Goal: Use online tool/utility: Utilize a website feature to perform a specific function

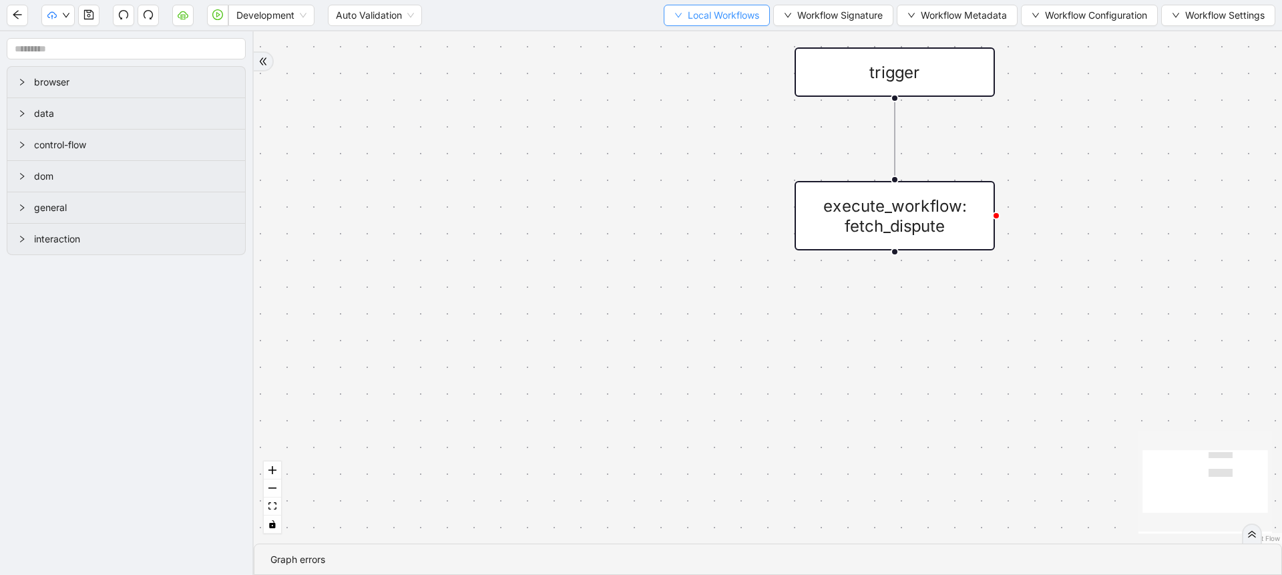
click at [711, 11] on span "Local Workflows" at bounding box center [723, 15] width 71 height 15
click at [682, 34] on span "Select" at bounding box center [710, 41] width 87 height 15
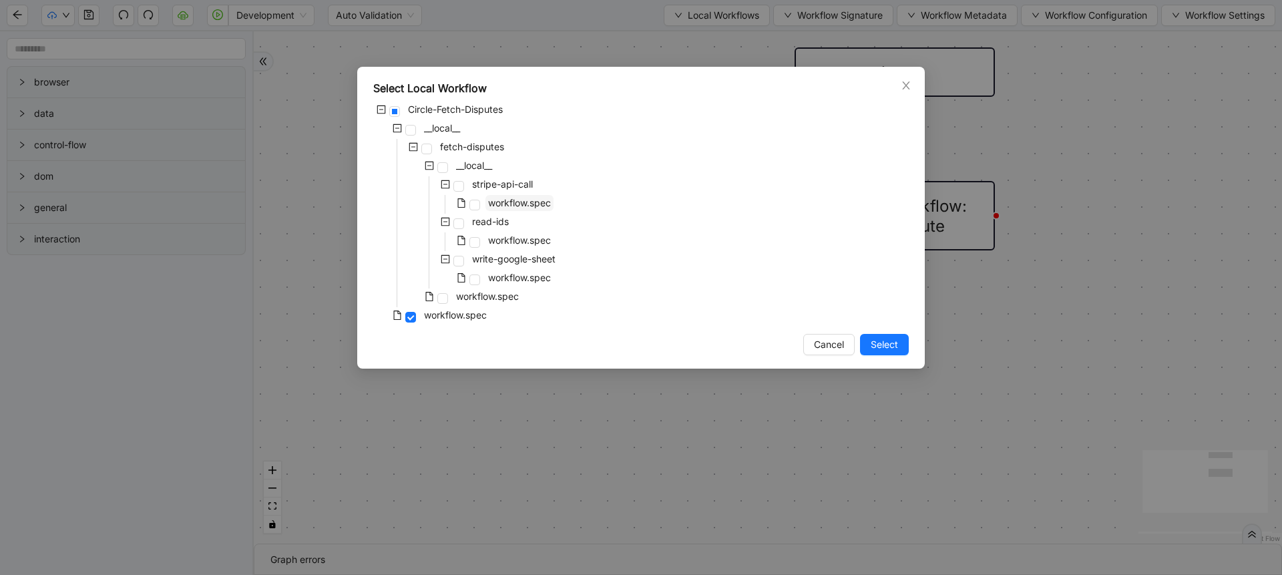
click at [531, 201] on span "workflow.spec" at bounding box center [519, 202] width 63 height 11
click at [505, 300] on span "workflow.spec" at bounding box center [487, 295] width 63 height 11
click at [541, 200] on span "workflow.spec" at bounding box center [519, 202] width 63 height 11
click at [507, 294] on span "workflow.spec" at bounding box center [487, 295] width 63 height 11
click at [865, 356] on div "Select Local Workflow Circle-Fetch-Disputes __local__ fetch-disputes __local__ …" at bounding box center [640, 218] width 567 height 302
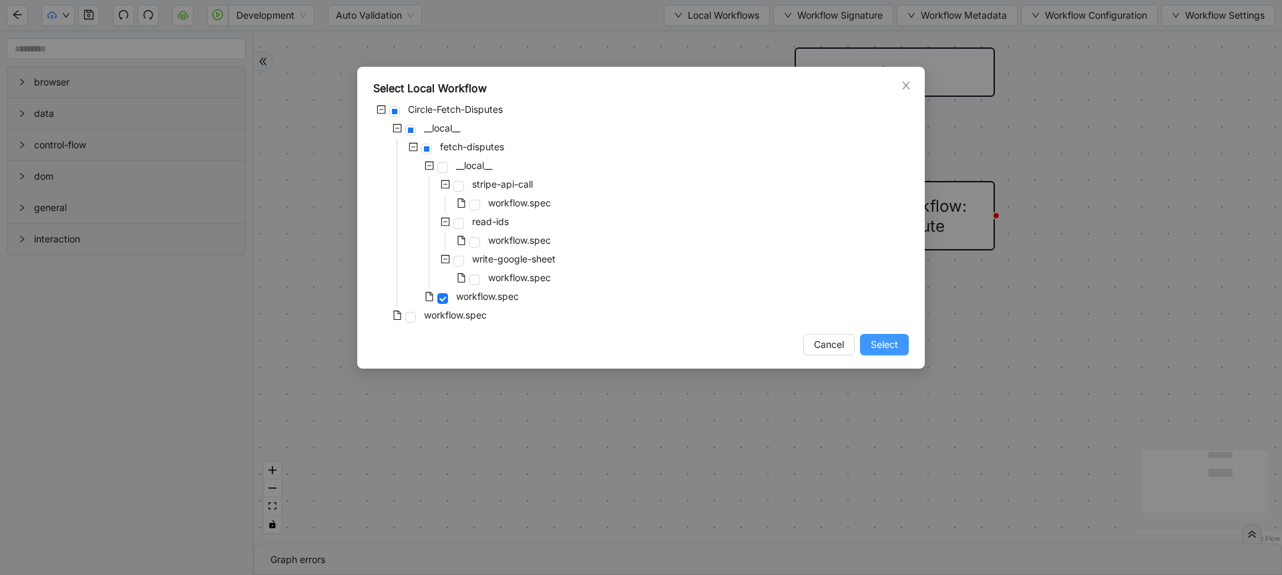
click at [874, 353] on button "Select" at bounding box center [884, 344] width 49 height 21
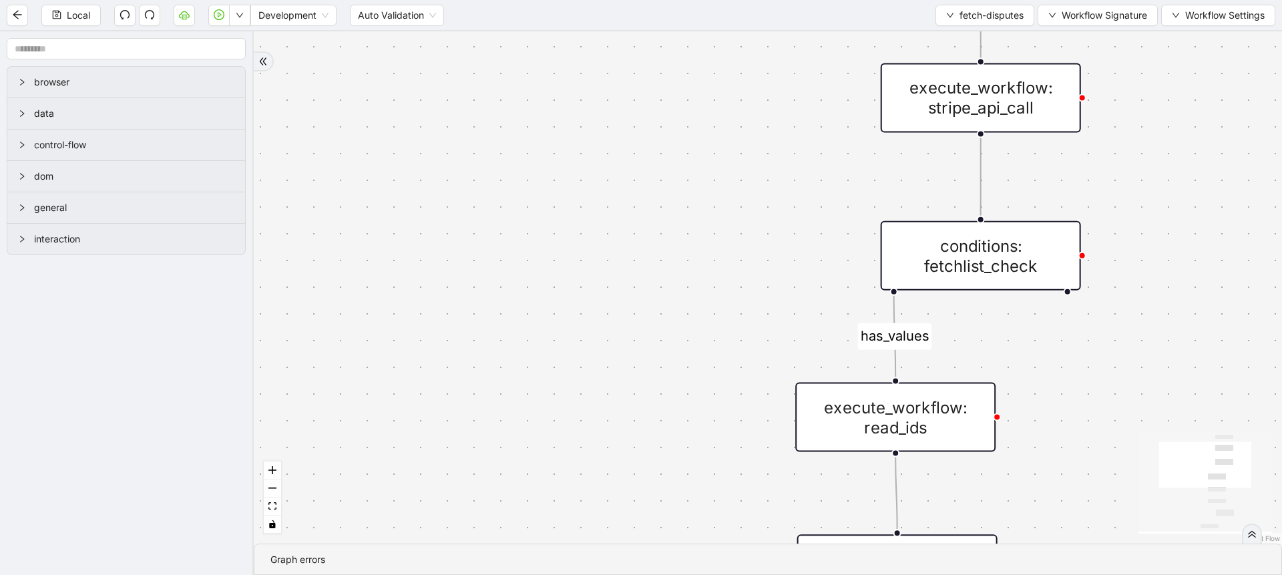
click at [701, 221] on div "fallback already_listed has_values trigger execute_workflow: read_ids execute_w…" at bounding box center [768, 287] width 1028 height 512
click at [946, 10] on button "fetch-disputes" at bounding box center [984, 15] width 99 height 21
click at [959, 43] on span "Select" at bounding box center [981, 41] width 77 height 15
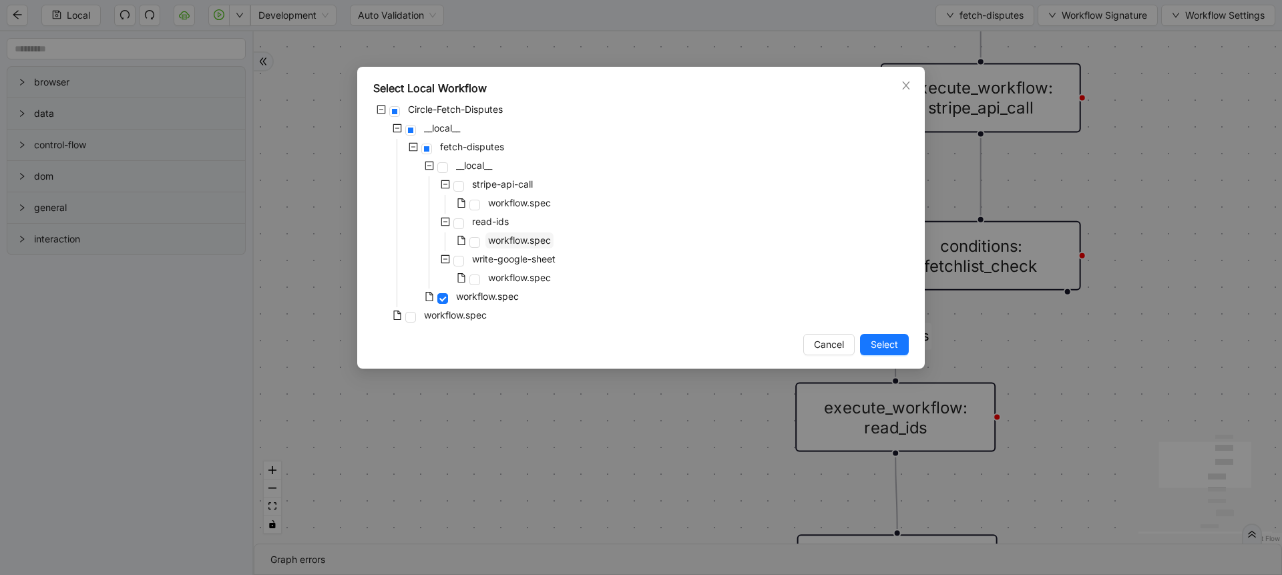
click at [520, 240] on span "workflow.spec" at bounding box center [519, 239] width 63 height 11
click at [877, 348] on span "Select" at bounding box center [884, 344] width 27 height 15
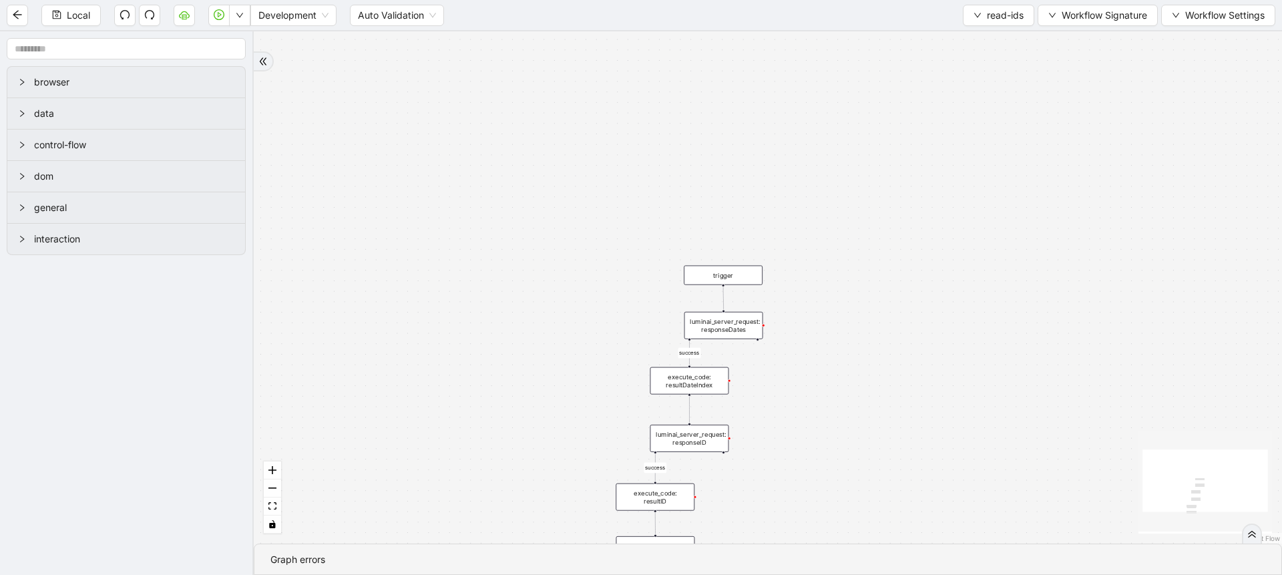
drag, startPoint x: 571, startPoint y: 429, endPoint x: 536, endPoint y: 280, distance: 153.5
click at [536, 280] on div "success success trigger luminai_server_request: responseDates execute_code: res…" at bounding box center [768, 287] width 1028 height 512
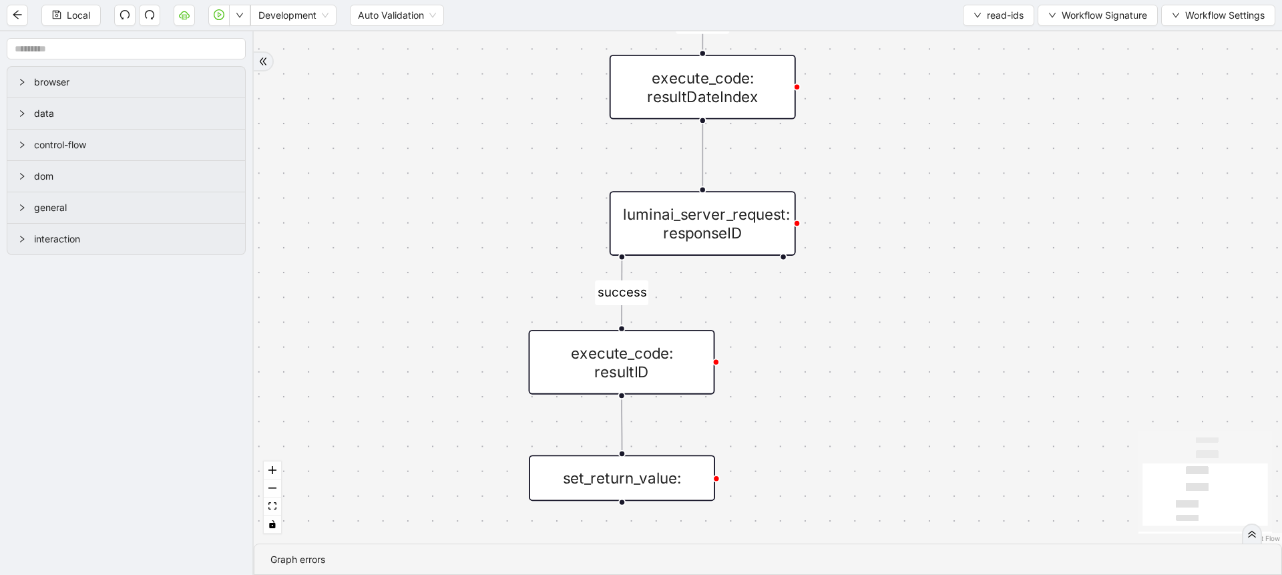
click at [627, 388] on div "execute_code: resultID" at bounding box center [622, 362] width 186 height 65
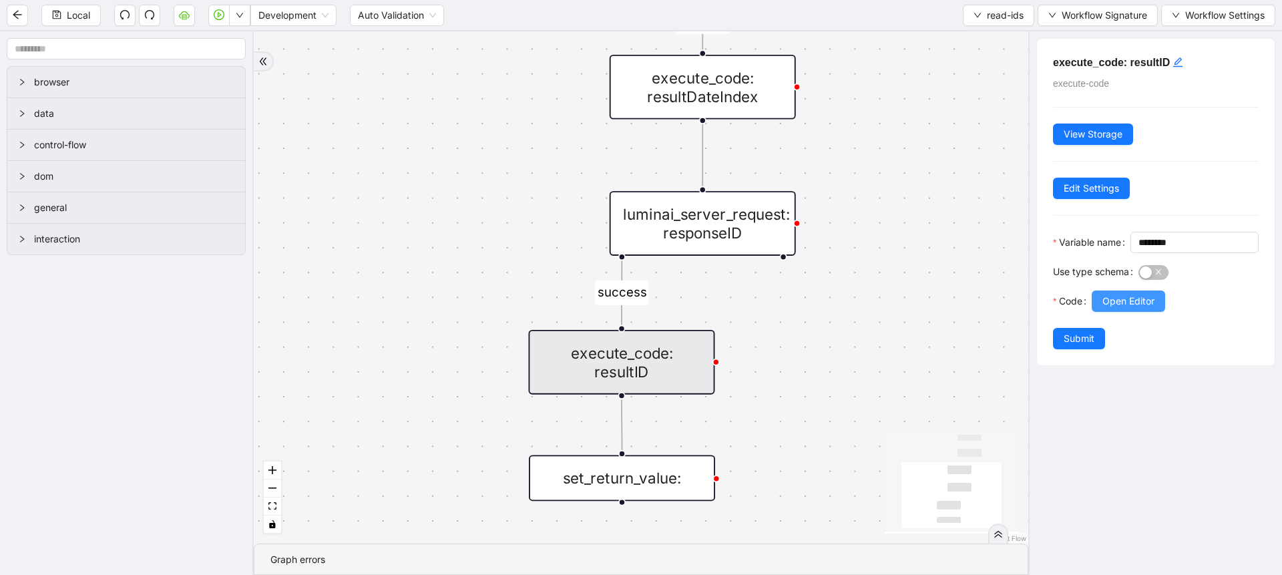
click at [1111, 308] on span "Open Editor" at bounding box center [1128, 301] width 52 height 15
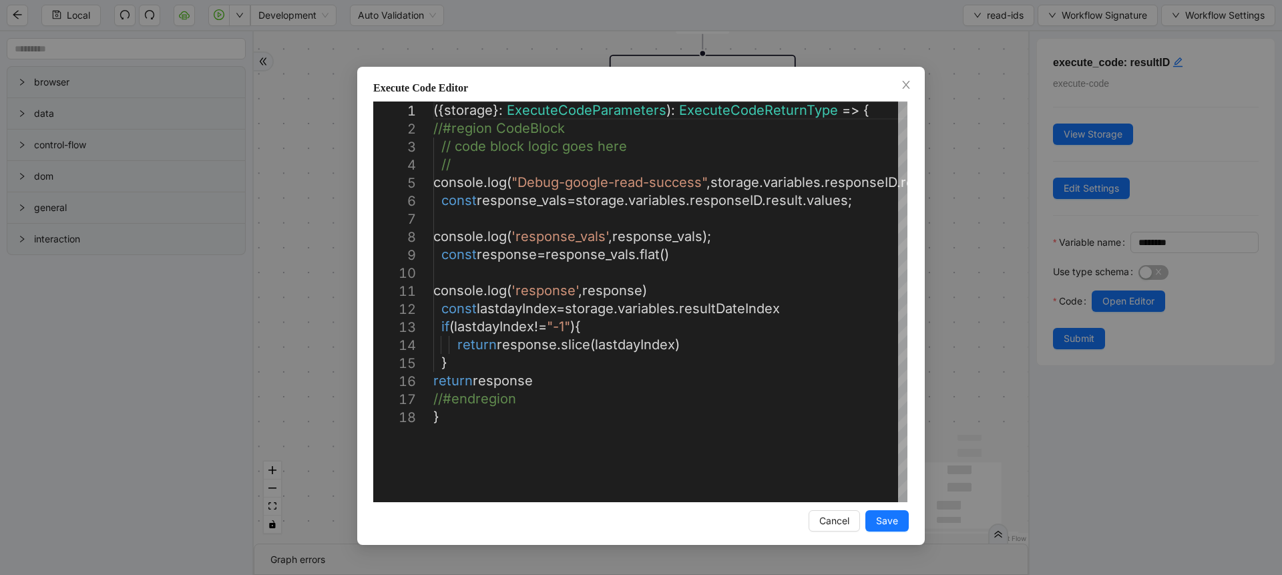
click at [361, 308] on div "Execute Code Editor 1 2 3 4 5 6 7 8 9 10 11 12 13 14 15 16 17 18 ({ storage }: …" at bounding box center [640, 306] width 567 height 478
click at [326, 308] on div "Execute Code Editor 1 2 3 4 5 6 7 8 9 10 11 12 13 14 15 16 17 18 ({ storage }: …" at bounding box center [641, 287] width 1282 height 575
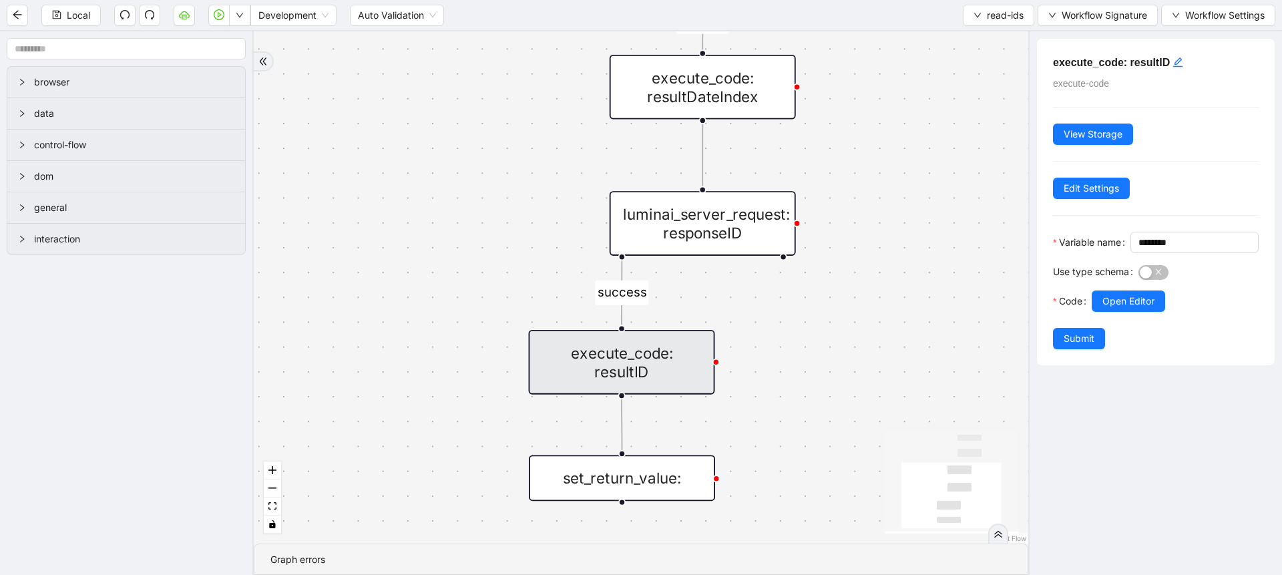
click at [679, 364] on div "execute_code: resultID" at bounding box center [622, 362] width 186 height 65
click at [1154, 308] on span "Open Editor" at bounding box center [1128, 301] width 52 height 15
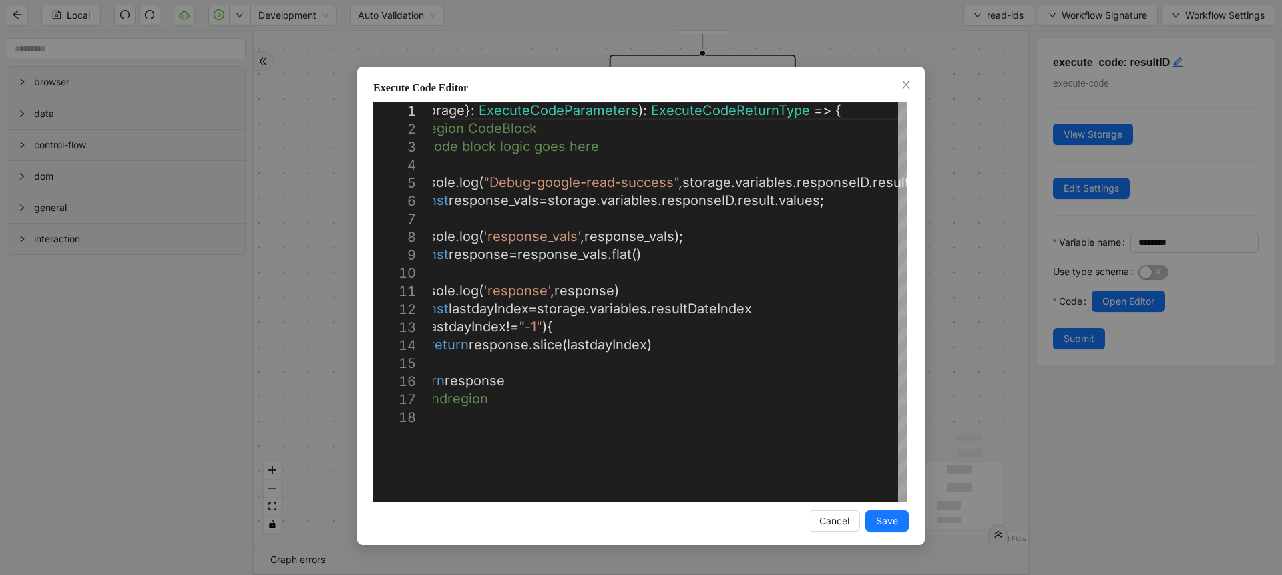
click at [329, 125] on div "Execute Code Editor 1 2 3 4 5 6 7 8 9 10 11 12 13 14 15 16 17 18 ({ storage }: …" at bounding box center [641, 287] width 1282 height 575
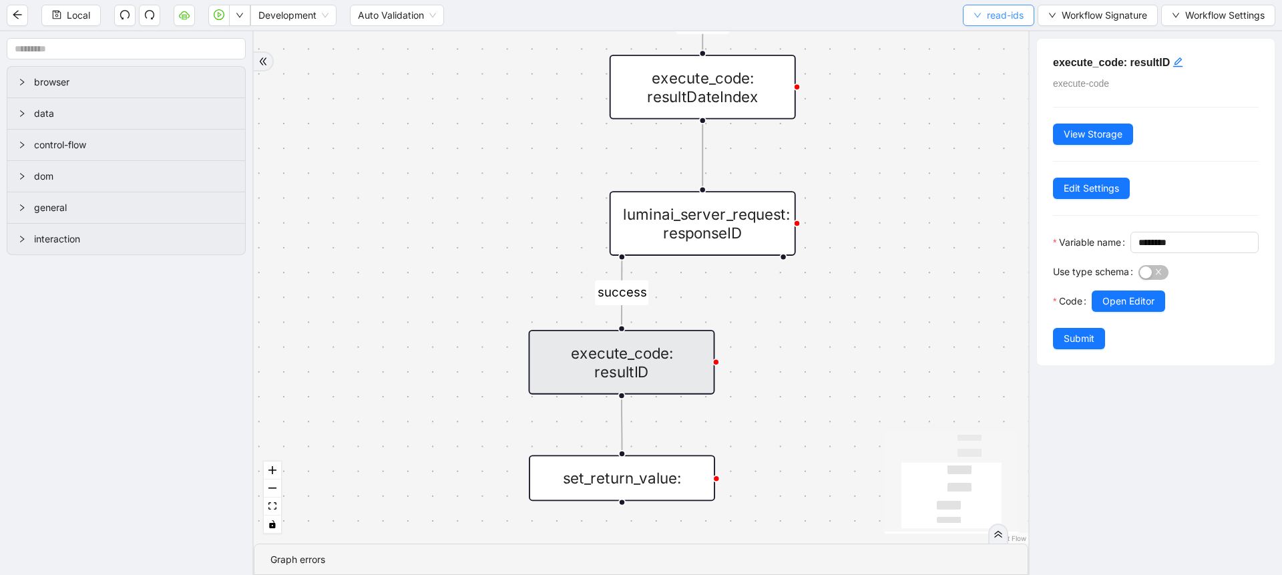
click at [969, 20] on button "read-ids" at bounding box center [998, 15] width 71 height 21
click at [969, 39] on li "Select" at bounding box center [996, 41] width 66 height 21
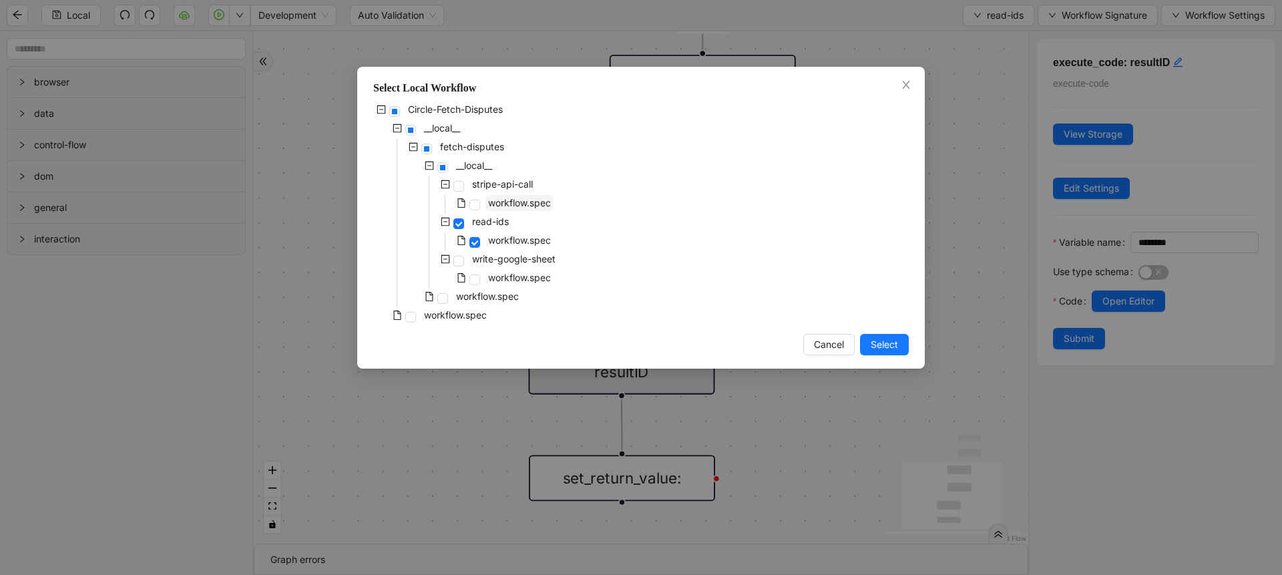
click at [505, 209] on span "workflow.spec" at bounding box center [519, 203] width 68 height 16
click at [877, 349] on span "Select" at bounding box center [884, 344] width 27 height 15
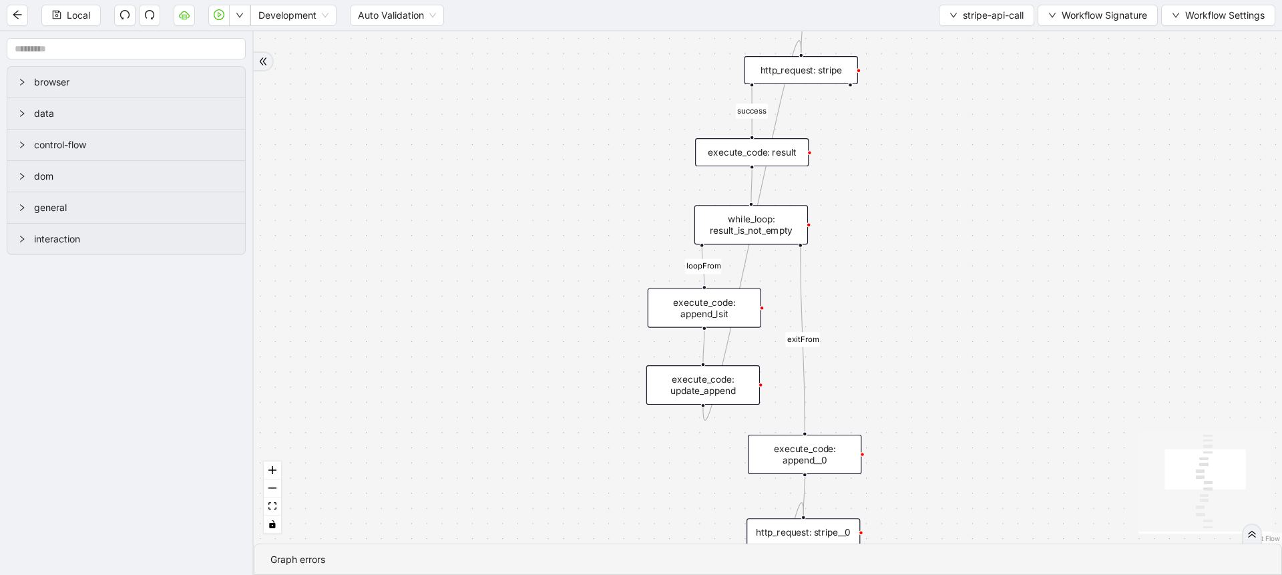
drag, startPoint x: 967, startPoint y: 101, endPoint x: 901, endPoint y: 216, distance: 132.5
click at [901, 216] on div "success loopFrom success loopFrom exitFrom exitFrom trigger execute_code: resul…" at bounding box center [768, 287] width 1028 height 512
click at [792, 161] on div "execute_code: result" at bounding box center [750, 156] width 113 height 28
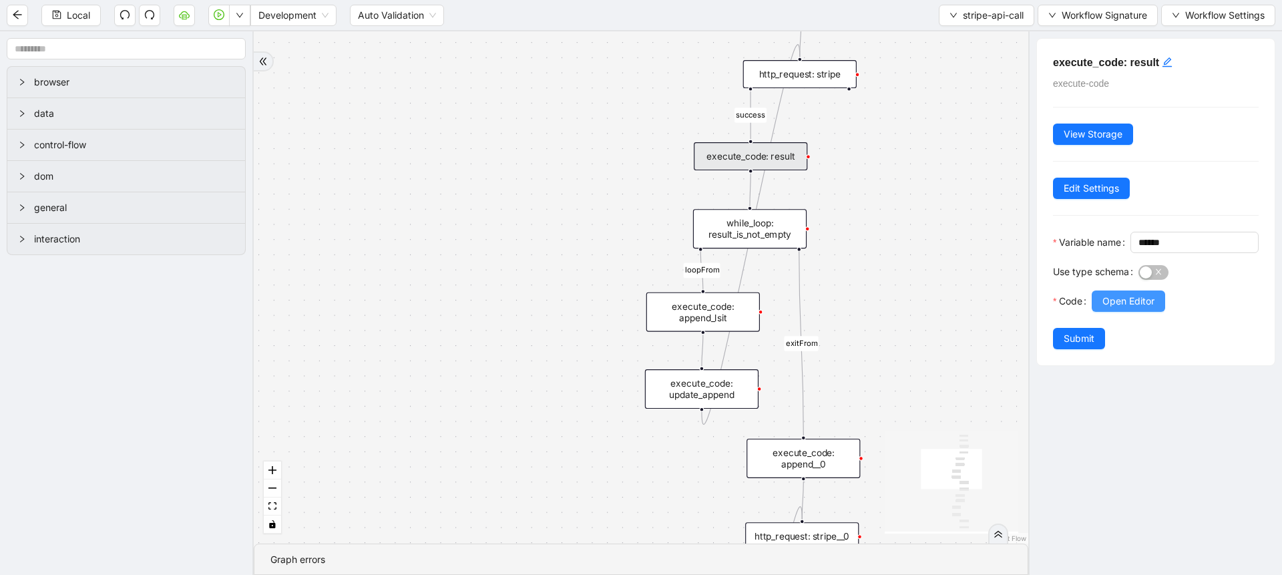
click at [1107, 308] on span "Open Editor" at bounding box center [1128, 301] width 52 height 15
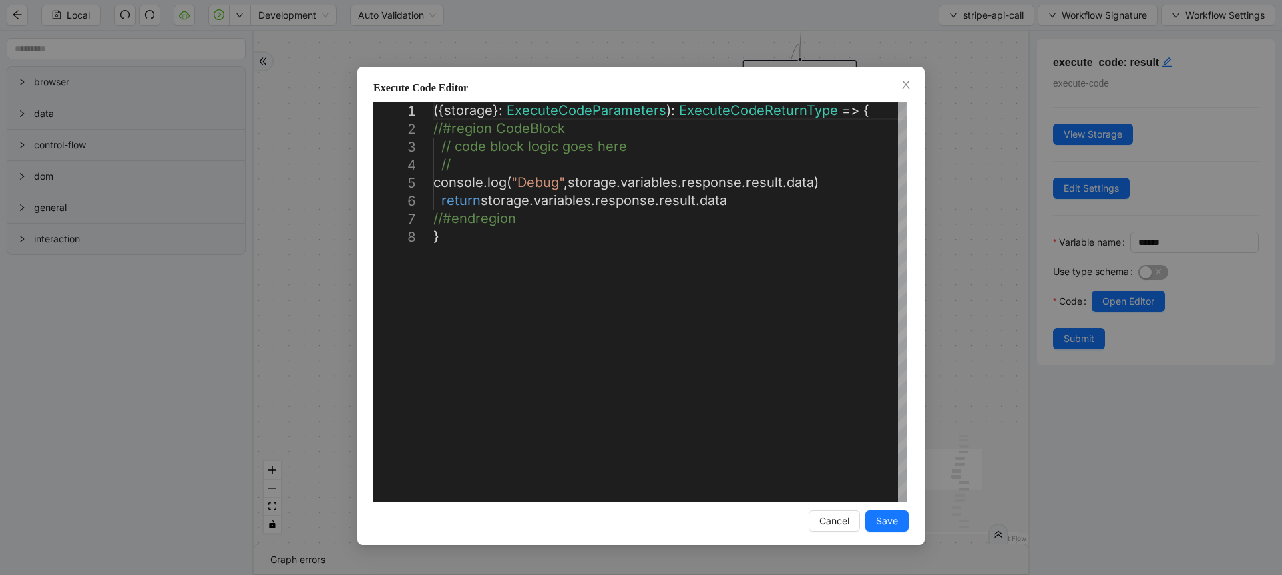
click at [1000, 225] on div "**********" at bounding box center [641, 287] width 1282 height 575
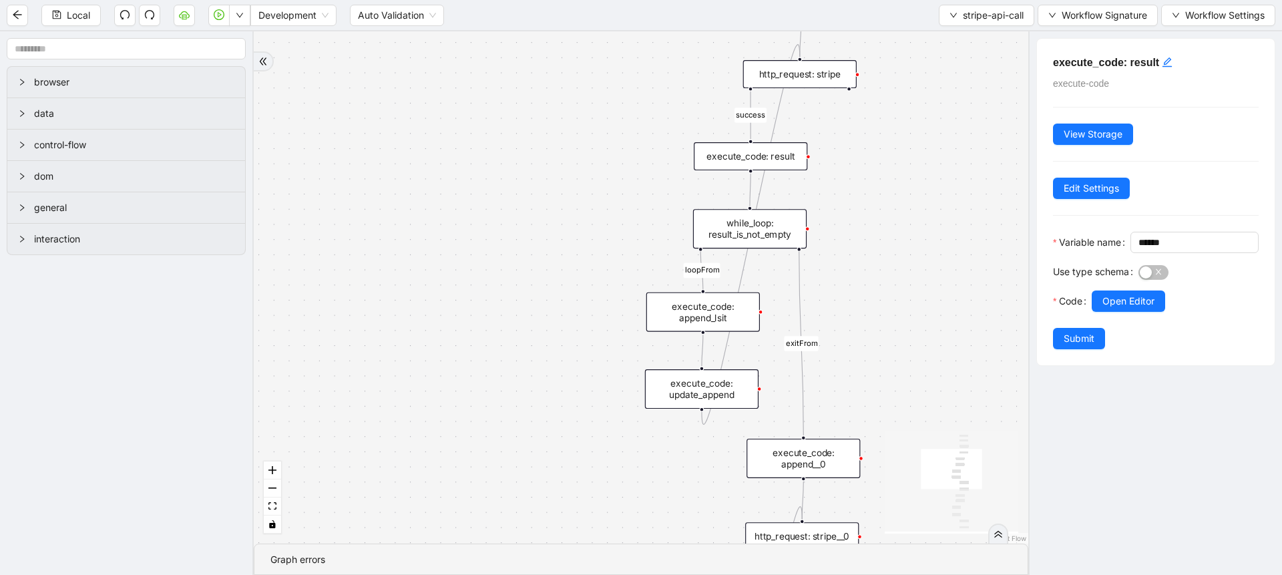
click at [792, 220] on div "while_loop: result_is_not_empty" at bounding box center [749, 228] width 113 height 39
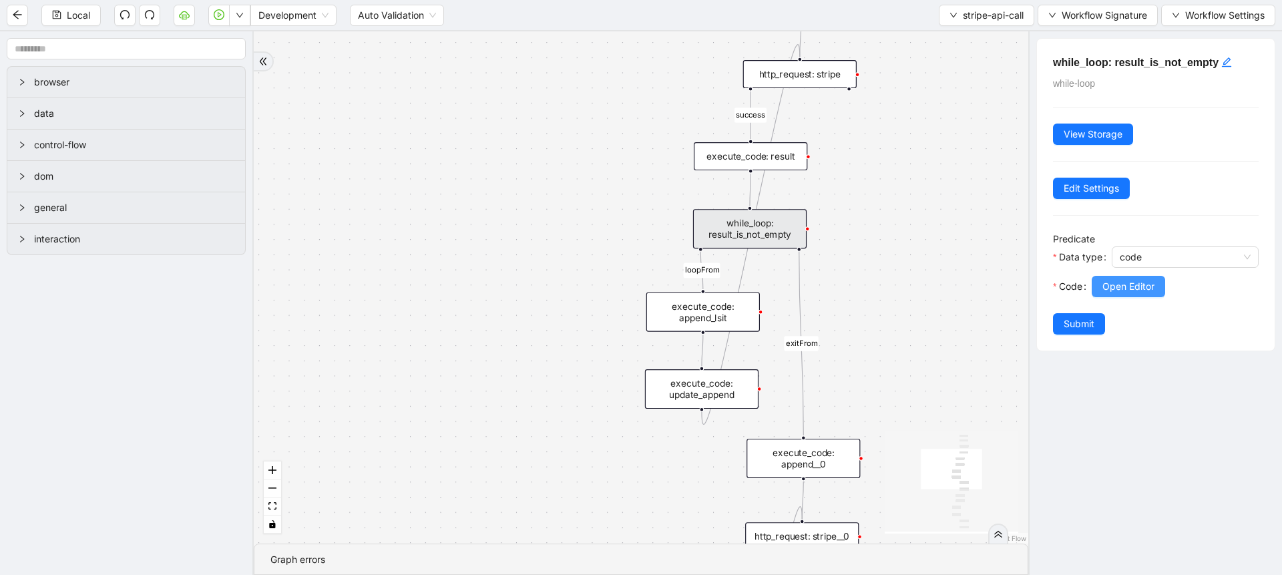
click at [1105, 278] on button "Open Editor" at bounding box center [1127, 286] width 73 height 21
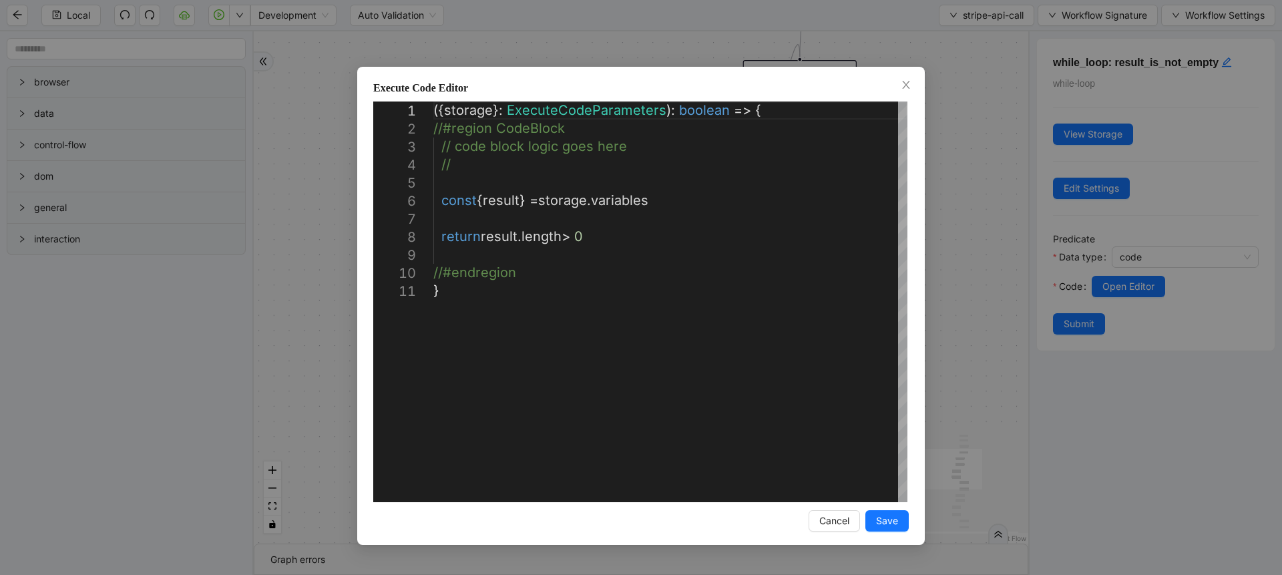
click at [976, 161] on div "**********" at bounding box center [641, 287] width 1282 height 575
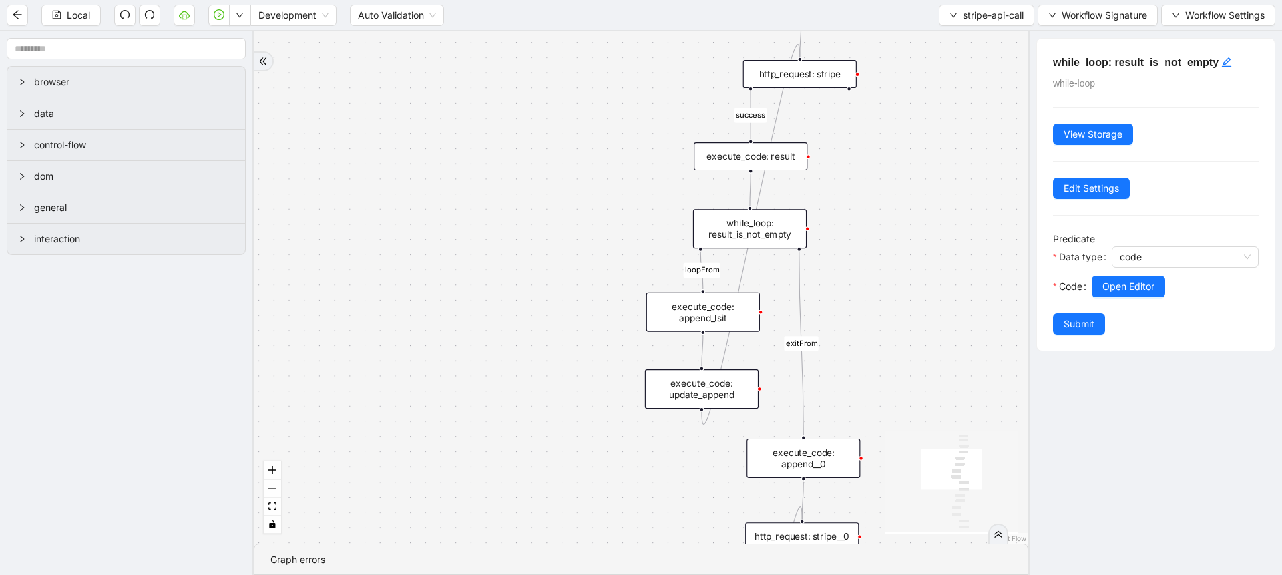
click at [756, 167] on div "execute_code: result" at bounding box center [750, 156] width 113 height 28
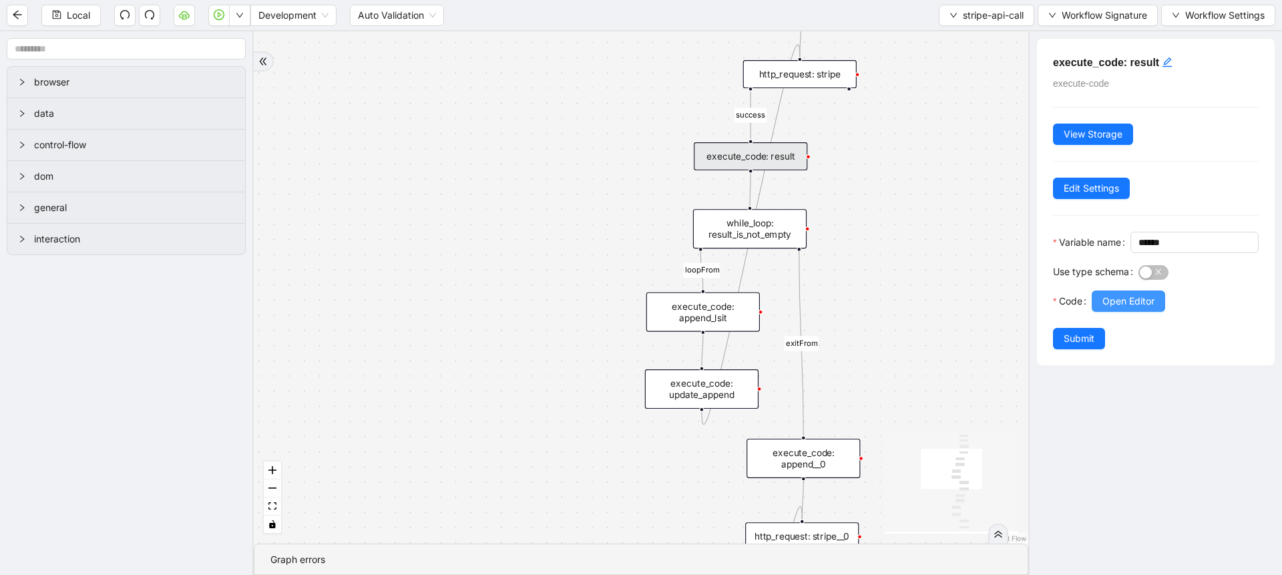
click at [1096, 312] on button "Open Editor" at bounding box center [1127, 300] width 73 height 21
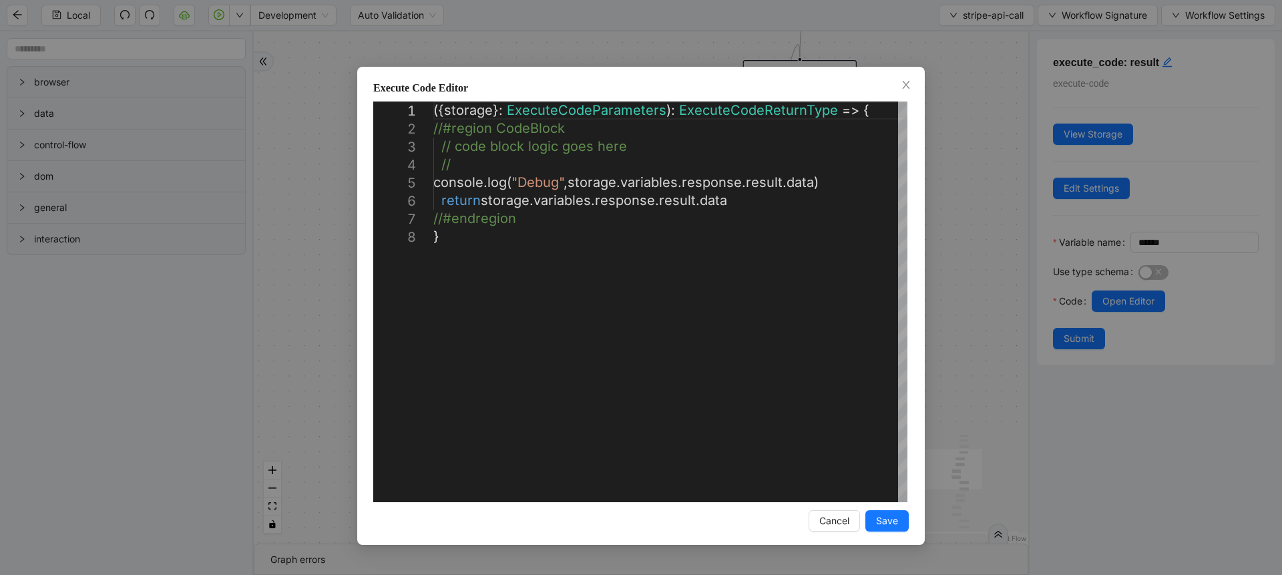
click at [997, 296] on div "**********" at bounding box center [641, 287] width 1282 height 575
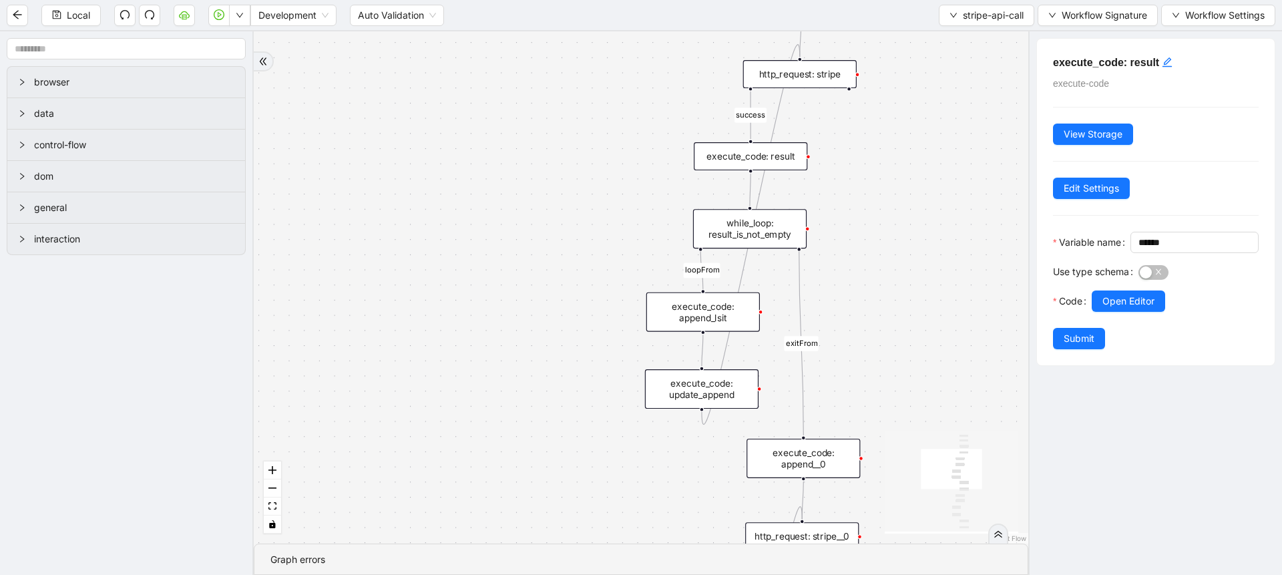
click at [794, 243] on div "while_loop: result_is_not_empty" at bounding box center [749, 228] width 113 height 39
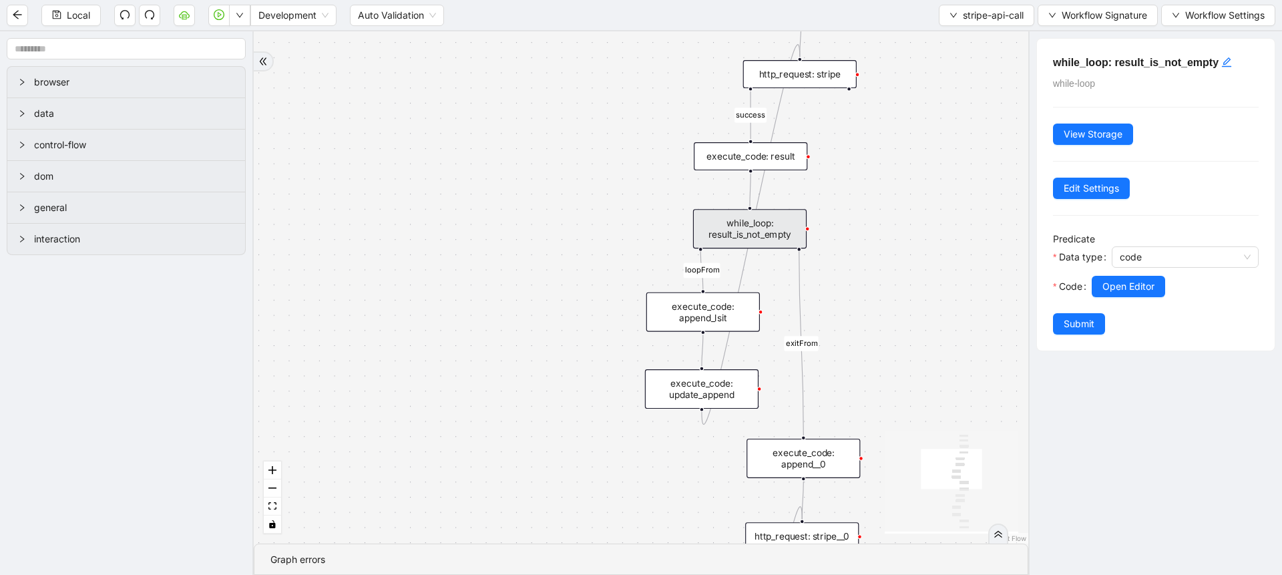
click at [722, 306] on div "execute_code: append_lsit" at bounding box center [702, 311] width 113 height 39
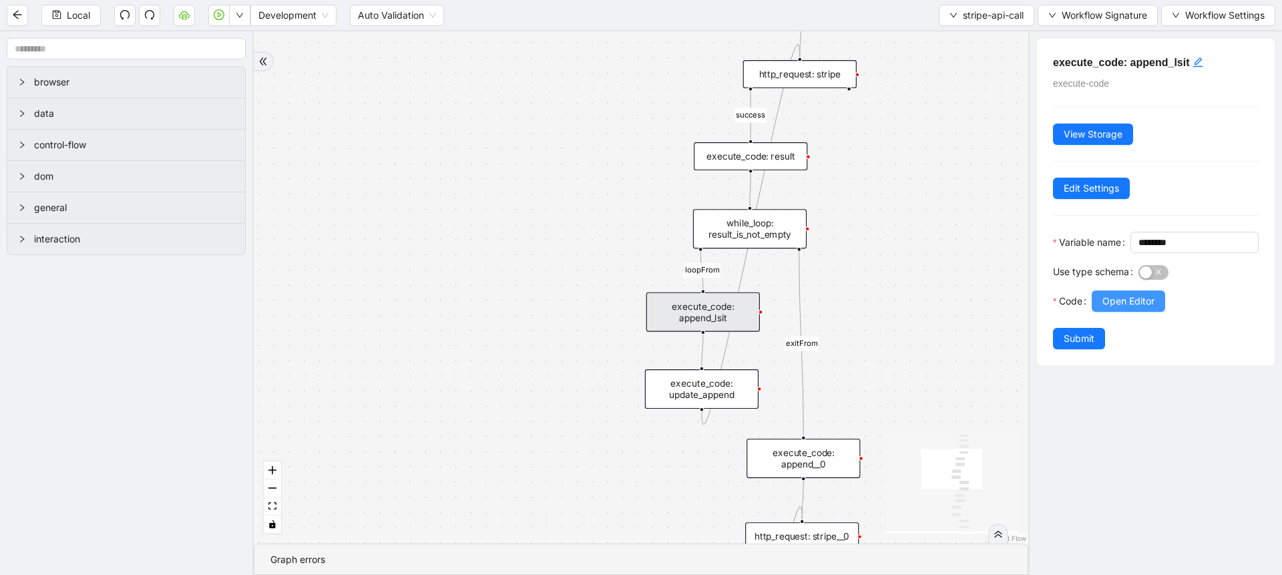
click at [1126, 308] on span "Open Editor" at bounding box center [1128, 301] width 52 height 15
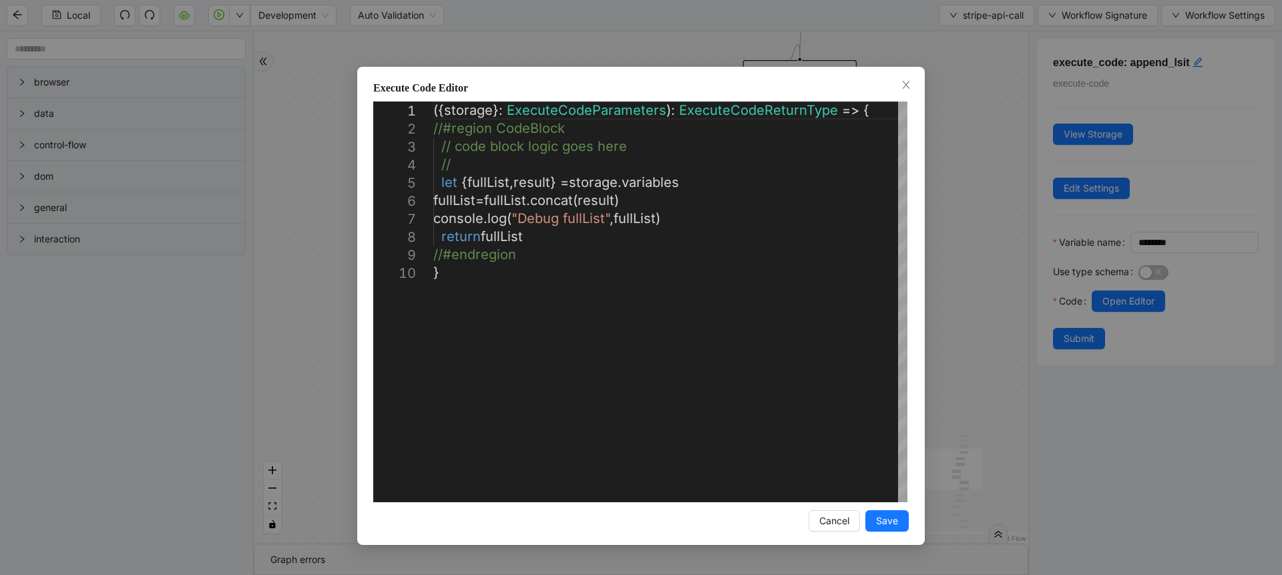
click at [978, 259] on div "**********" at bounding box center [641, 287] width 1282 height 575
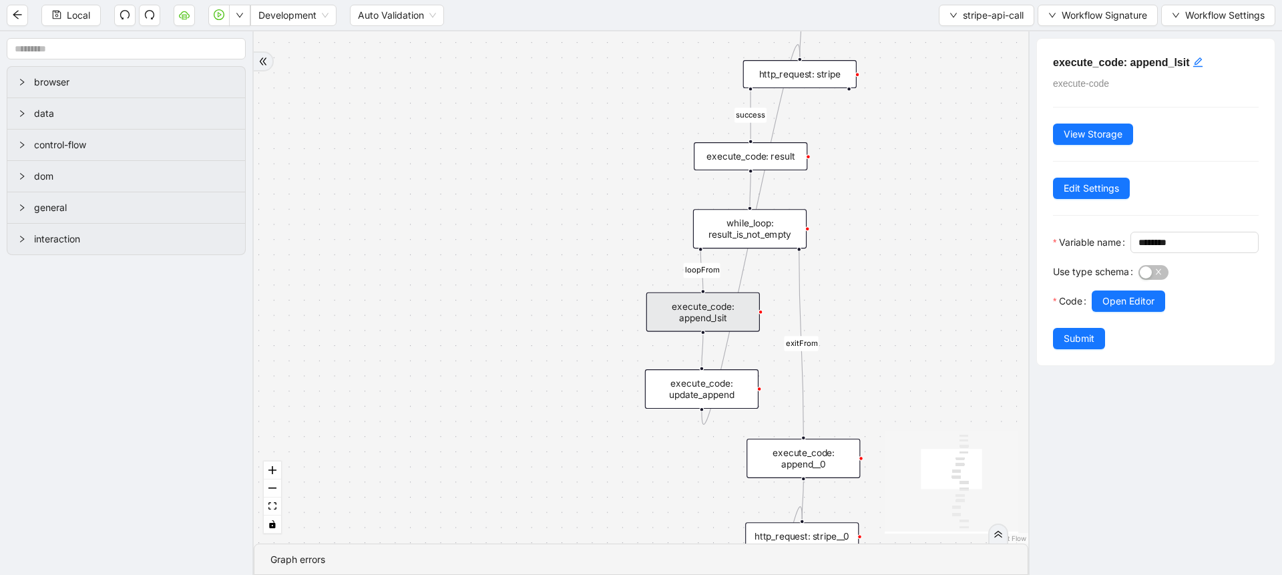
click at [778, 226] on div "while_loop: result_is_not_empty" at bounding box center [749, 228] width 113 height 39
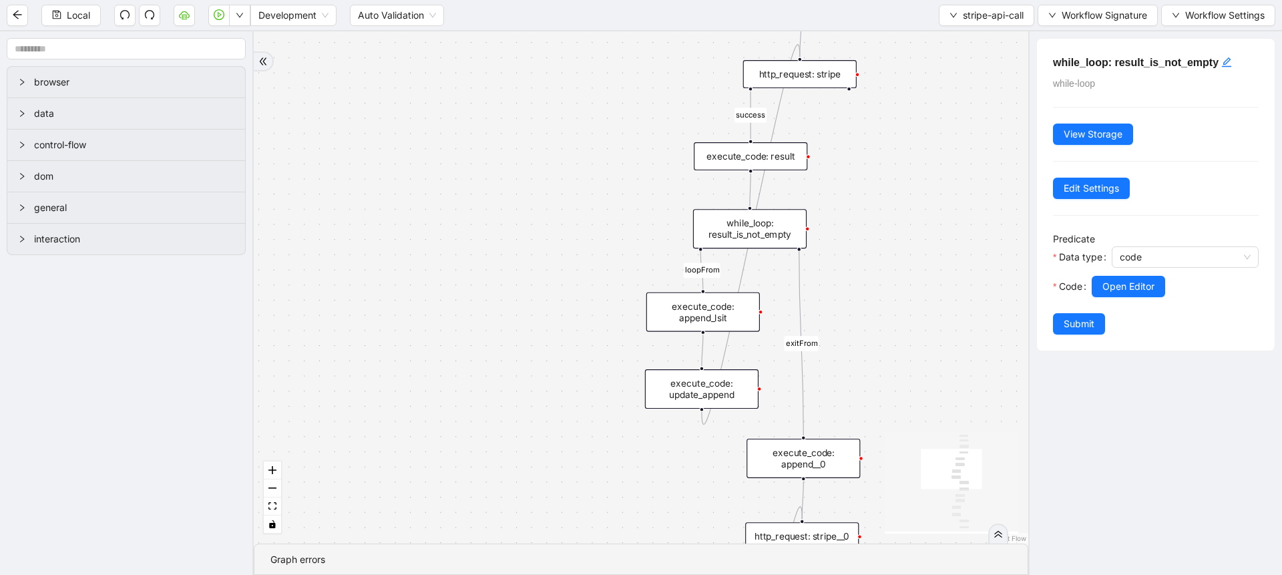
click at [776, 145] on div "execute_code: result" at bounding box center [750, 156] width 113 height 28
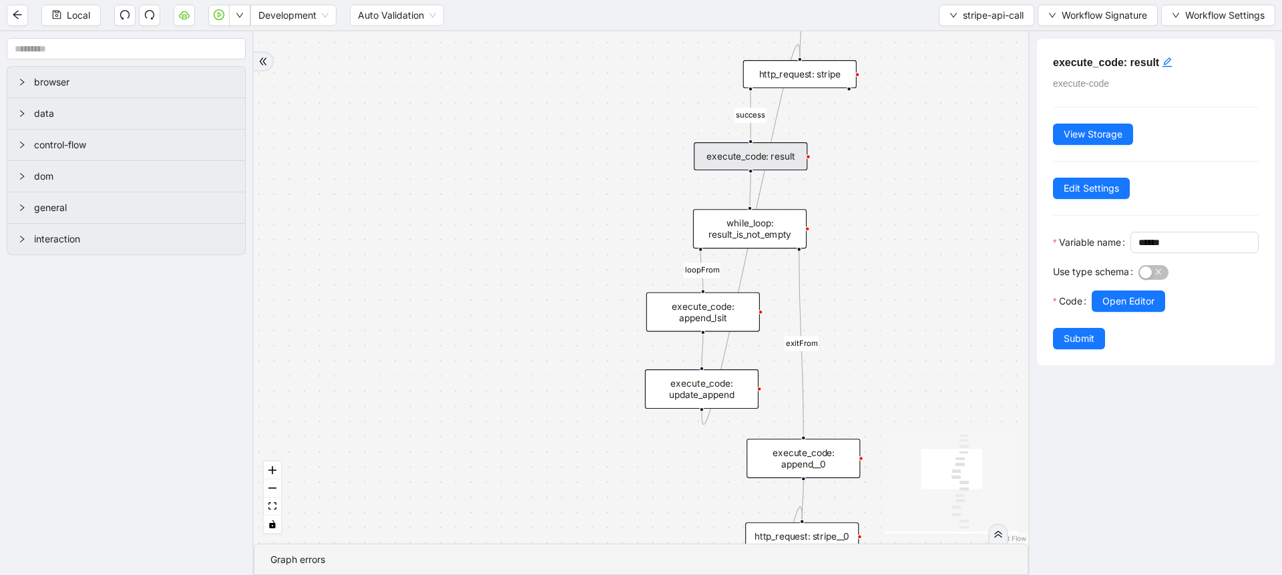
click at [1138, 328] on div at bounding box center [1174, 320] width 167 height 16
click at [1153, 308] on span "Open Editor" at bounding box center [1128, 301] width 52 height 15
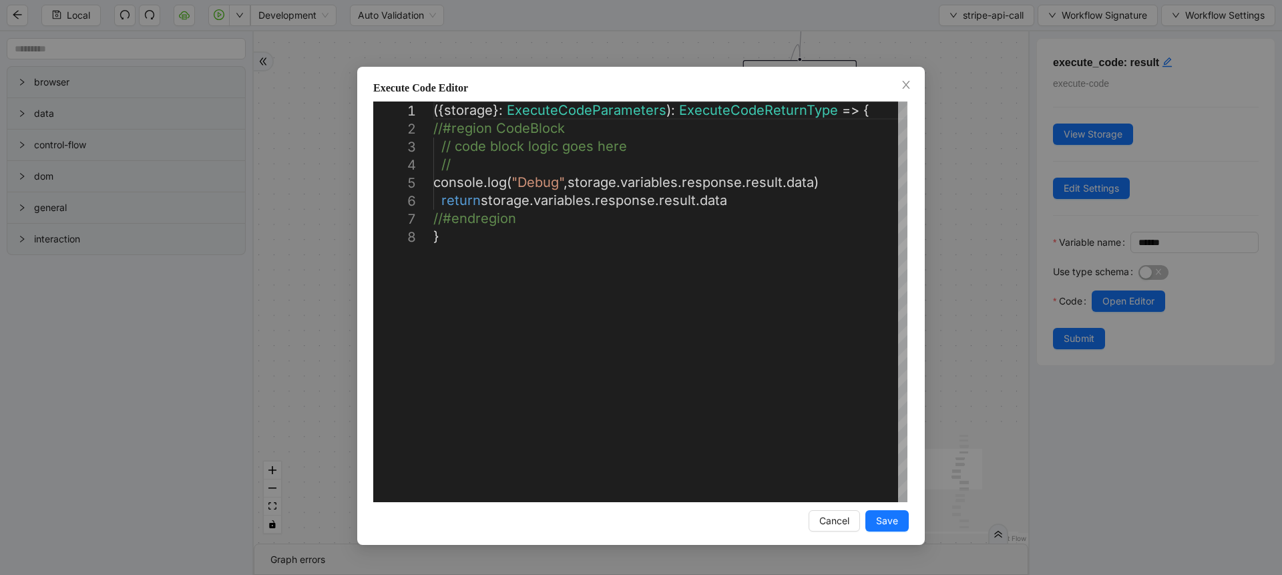
click at [999, 229] on div "**********" at bounding box center [641, 287] width 1282 height 575
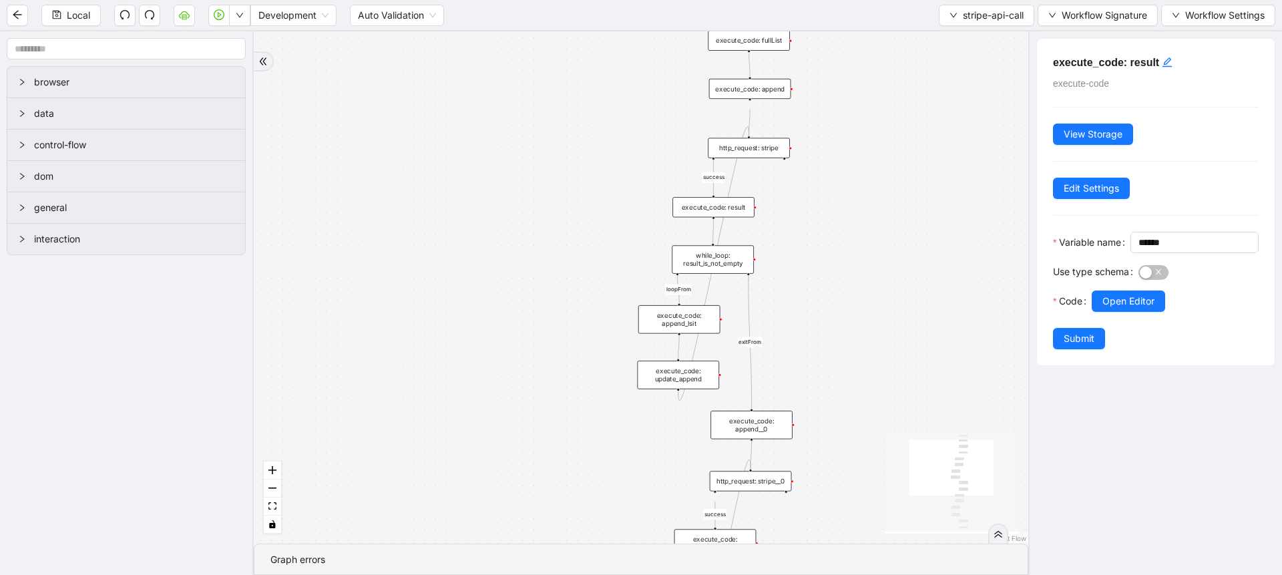
click at [688, 259] on div "while_loop: result_is_not_empty" at bounding box center [713, 259] width 82 height 29
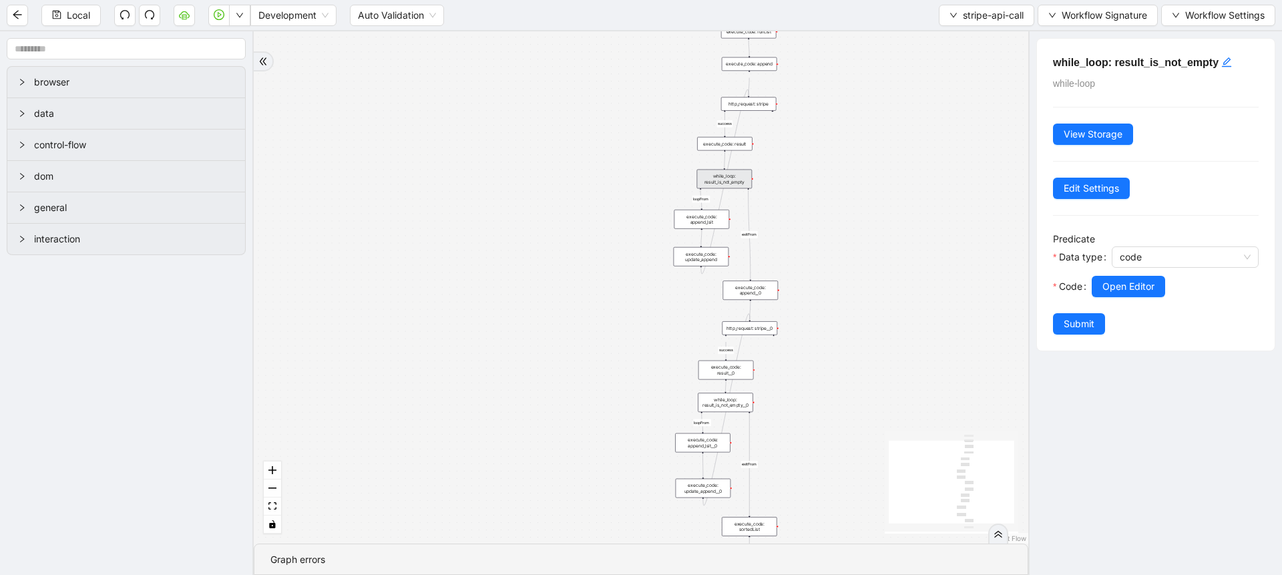
drag, startPoint x: 807, startPoint y: 375, endPoint x: 788, endPoint y: 256, distance: 119.7
click at [788, 256] on div "success loopFrom success loopFrom exitFrom exitFrom trigger execute_code: resul…" at bounding box center [641, 287] width 774 height 512
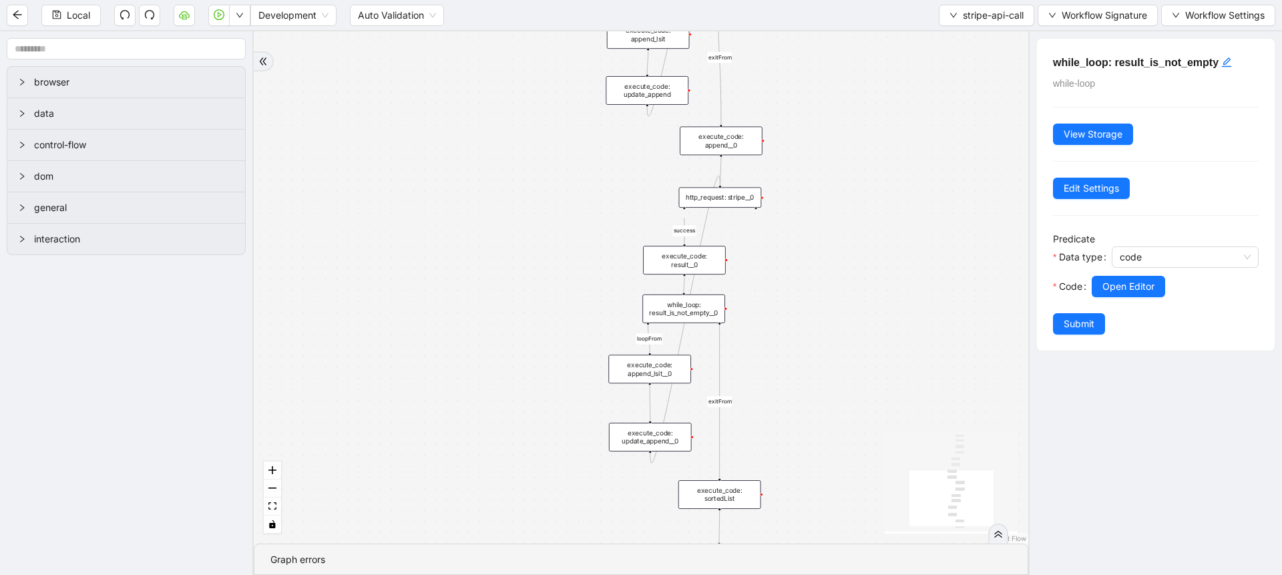
drag, startPoint x: 788, startPoint y: 256, endPoint x: 777, endPoint y: 90, distance: 166.6
click at [777, 90] on div "success loopFrom success loopFrom exitFrom exitFrom trigger execute_code: resul…" at bounding box center [641, 287] width 774 height 512
click at [726, 179] on div "success loopFrom success loopFrom exitFrom exitFrom trigger execute_code: resul…" at bounding box center [641, 287] width 774 height 512
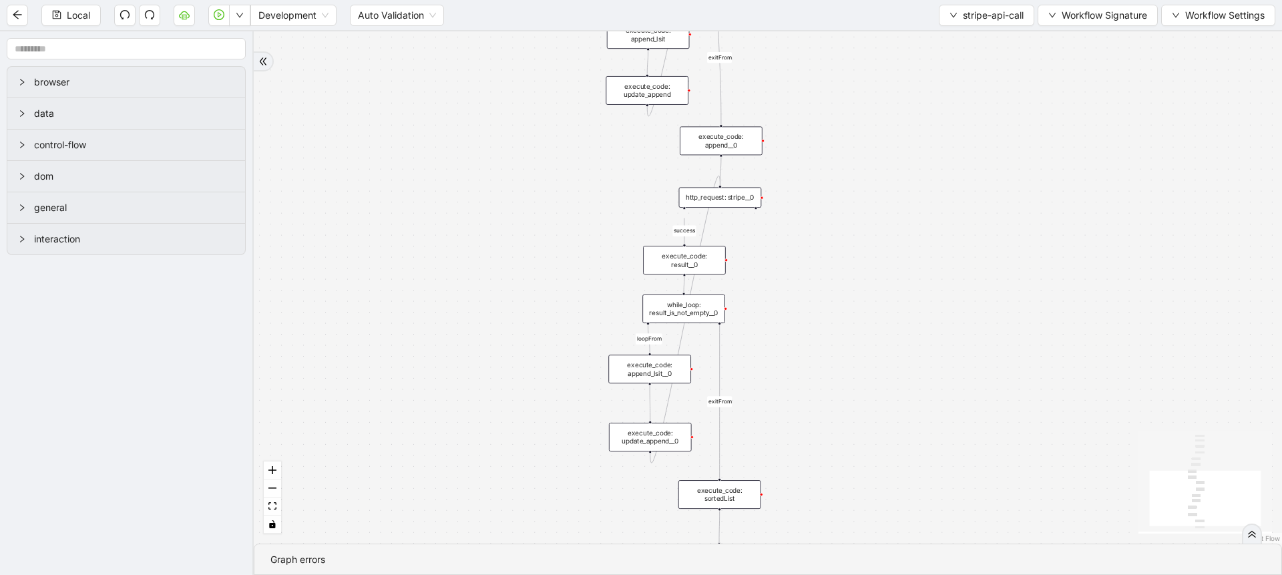
click at [728, 207] on div "http_request: stripe__0" at bounding box center [720, 197] width 83 height 20
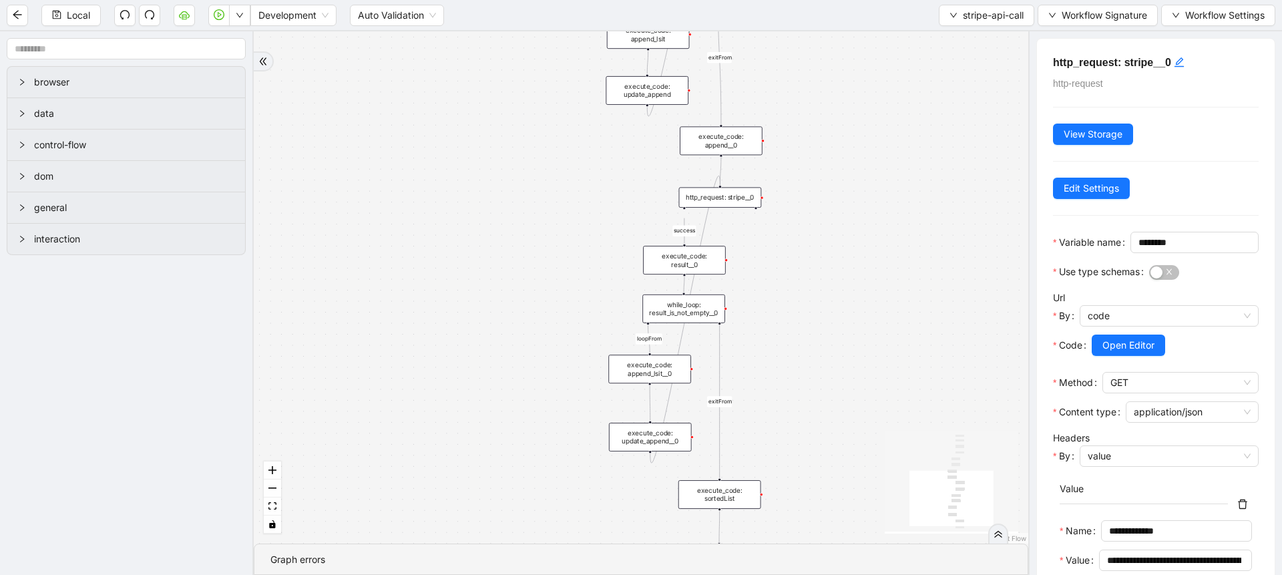
click at [704, 262] on div "execute_code: result__0" at bounding box center [684, 260] width 83 height 29
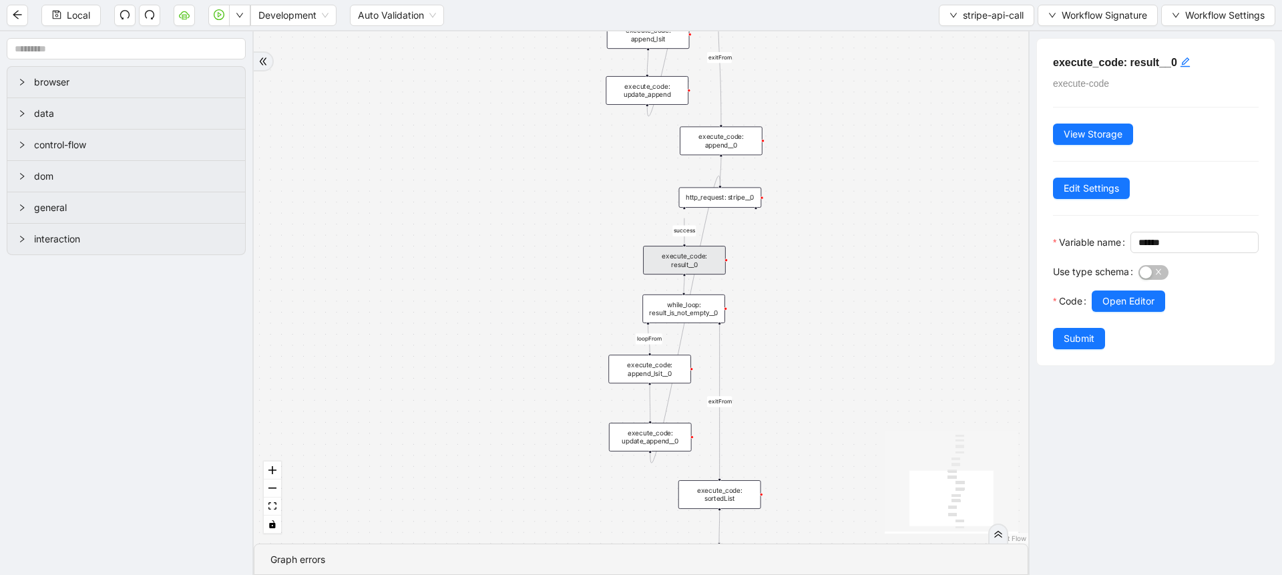
drag, startPoint x: 704, startPoint y: 262, endPoint x: 1042, endPoint y: 353, distance: 350.6
click at [1042, 353] on section "browser data control-flow dom general interaction success loopFrom success loop…" at bounding box center [641, 302] width 1282 height 543
drag, startPoint x: 1009, startPoint y: 338, endPoint x: 828, endPoint y: 272, distance: 192.6
click at [832, 273] on div "success loopFrom success loopFrom exitFrom exitFrom trigger execute_code: resul…" at bounding box center [641, 287] width 774 height 512
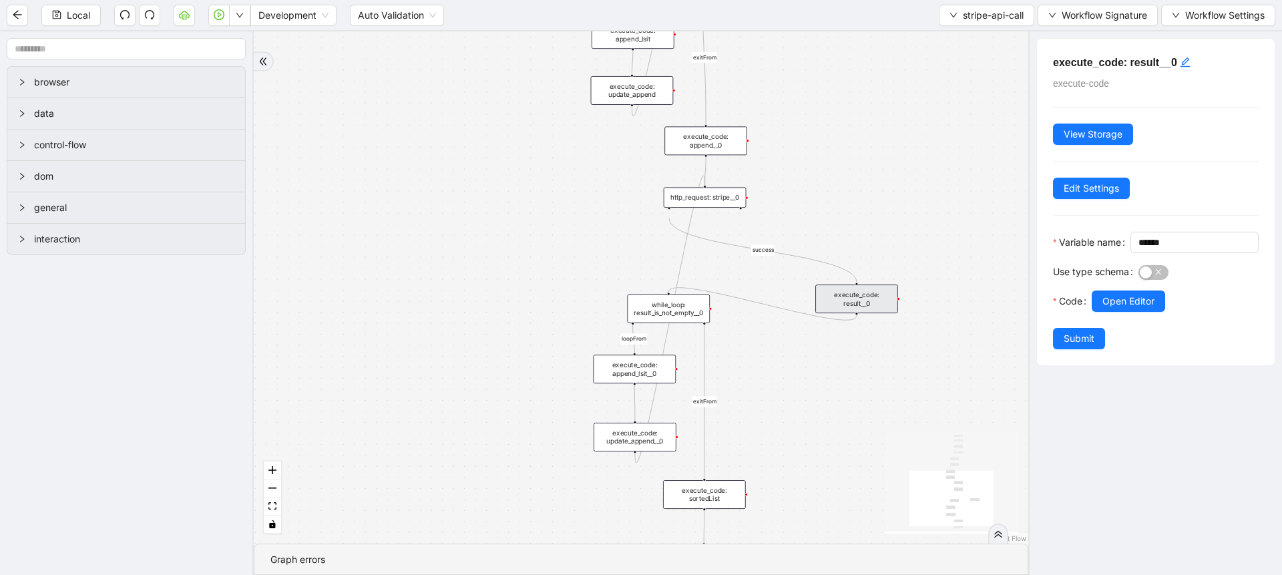
drag, startPoint x: 848, startPoint y: 302, endPoint x: 743, endPoint y: 256, distance: 114.5
click at [815, 284] on div "execute_code: result__0" at bounding box center [856, 298] width 83 height 29
click at [757, 290] on div "success loopFrom success loopFrom exitFrom exitFrom trigger execute_code: resul…" at bounding box center [641, 287] width 774 height 512
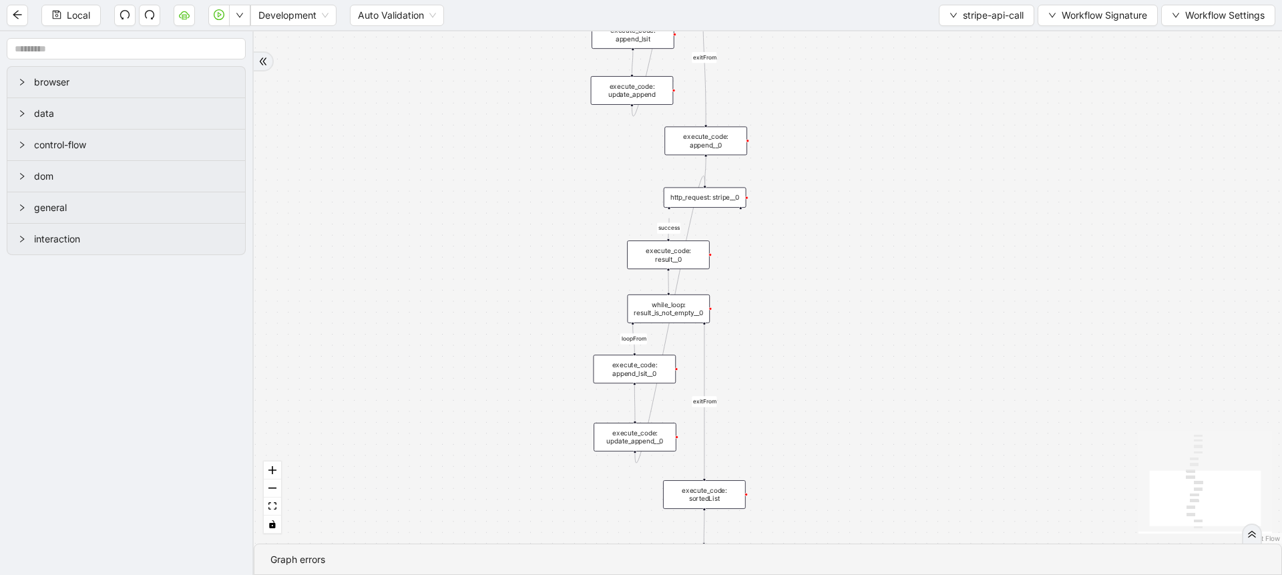
drag, startPoint x: 774, startPoint y: 269, endPoint x: 672, endPoint y: 259, distance: 103.3
click at [672, 259] on div "execute_code: result__0" at bounding box center [668, 254] width 83 height 29
click at [672, 259] on div "execute_code: result__0" at bounding box center [669, 254] width 83 height 29
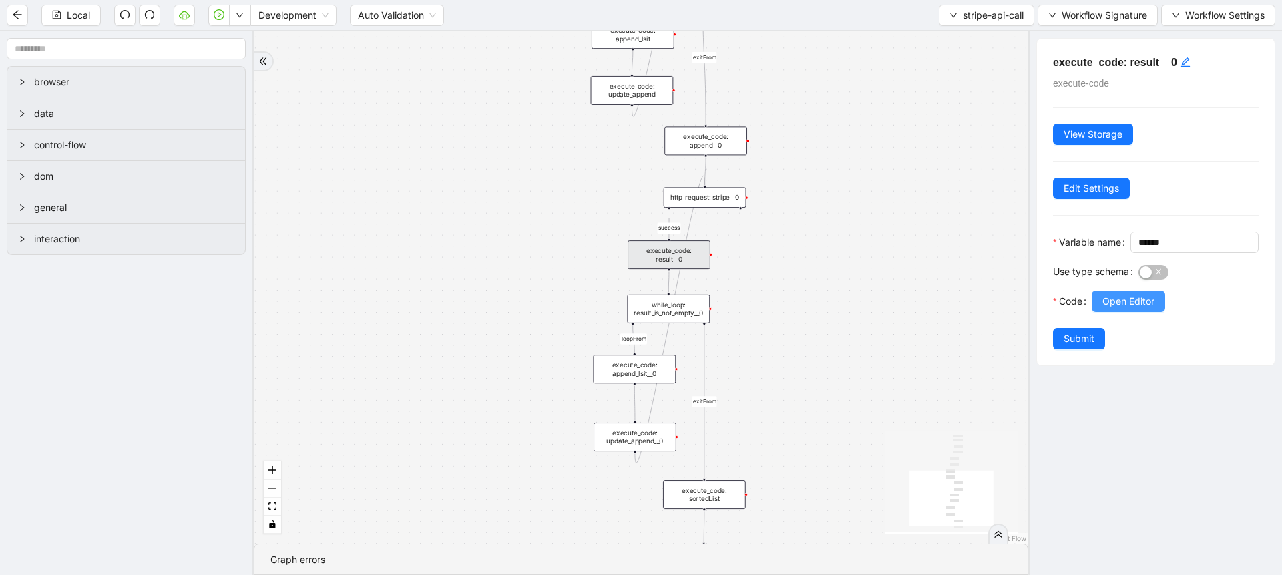
click at [1132, 308] on span "Open Editor" at bounding box center [1128, 301] width 52 height 15
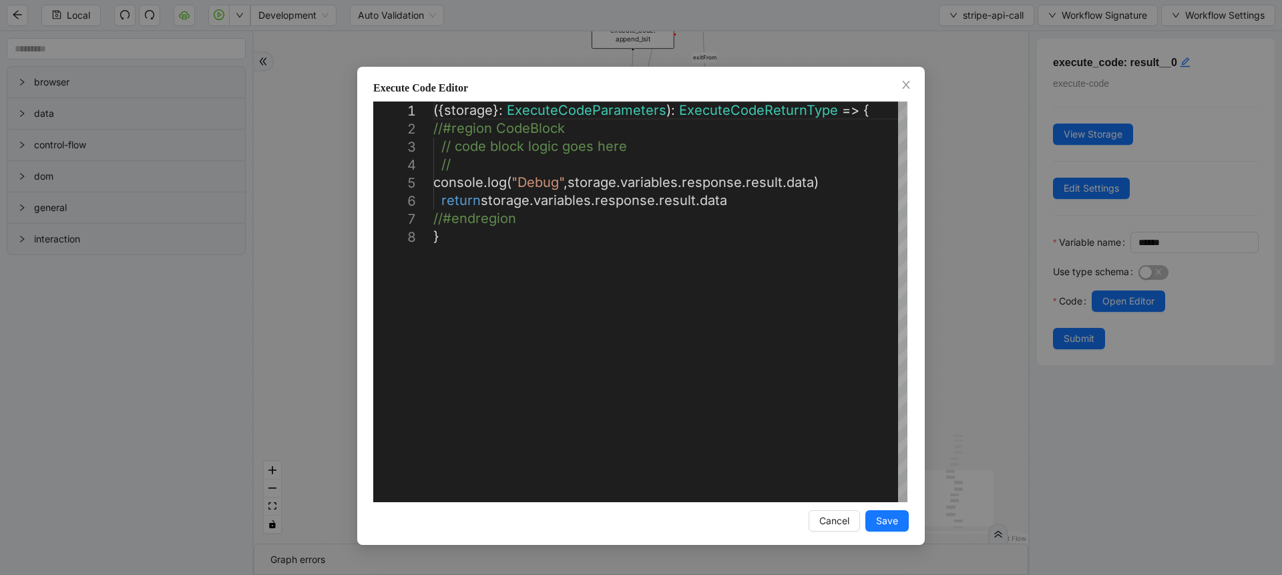
click at [996, 279] on div "**********" at bounding box center [641, 287] width 1282 height 575
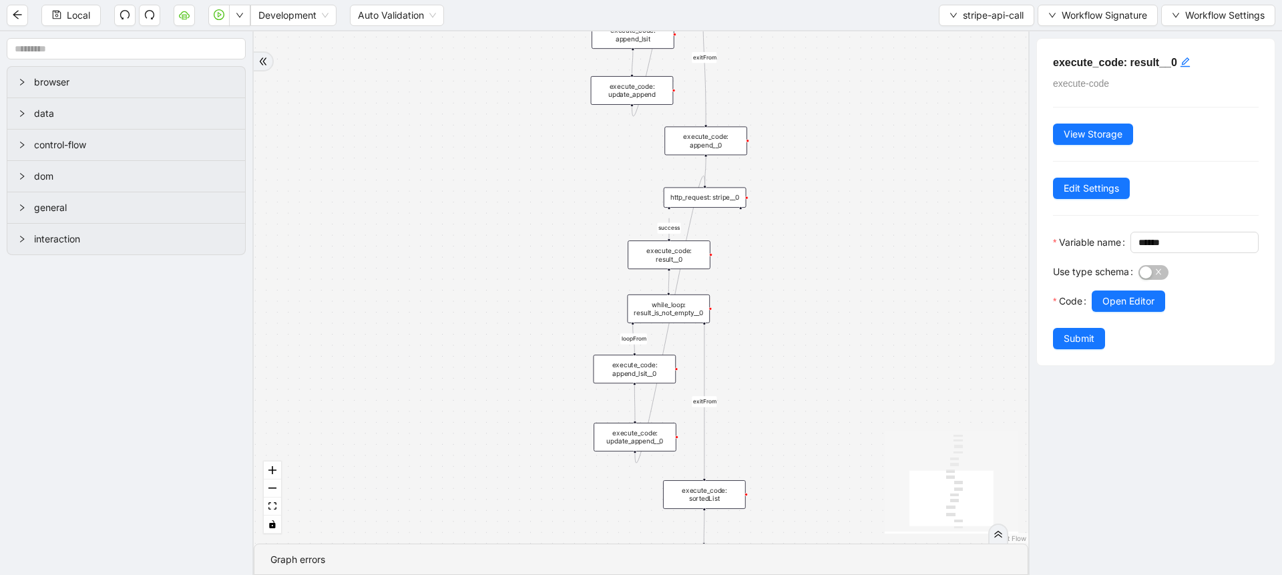
click at [690, 314] on div "while_loop: result_is_not_empty__0" at bounding box center [668, 308] width 83 height 29
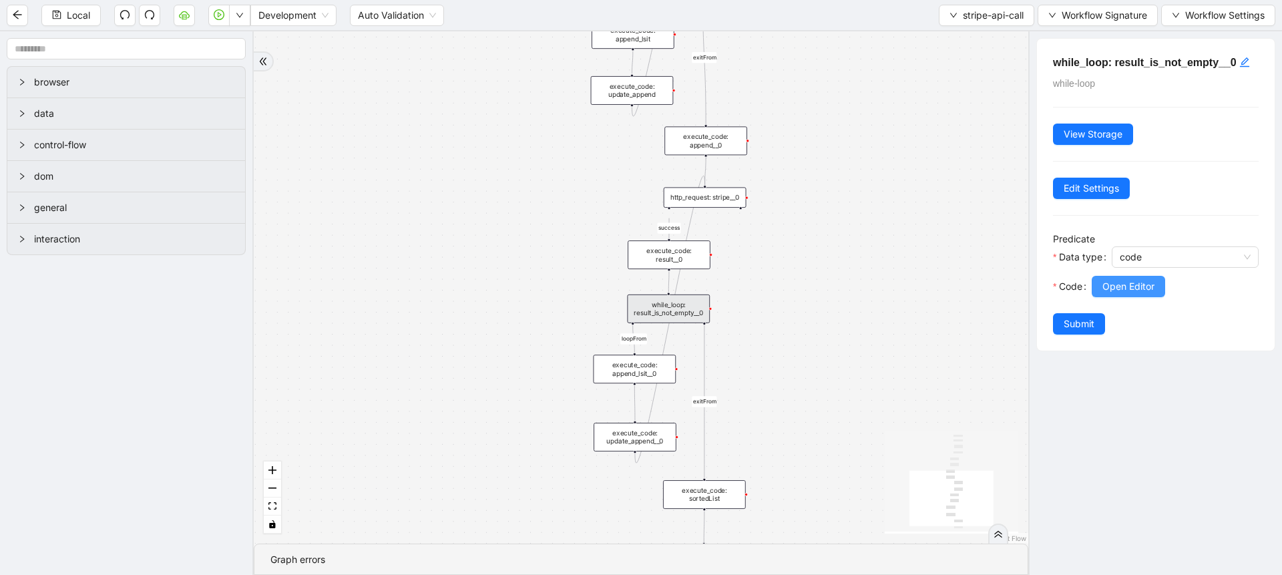
click at [1124, 288] on span "Open Editor" at bounding box center [1128, 286] width 52 height 15
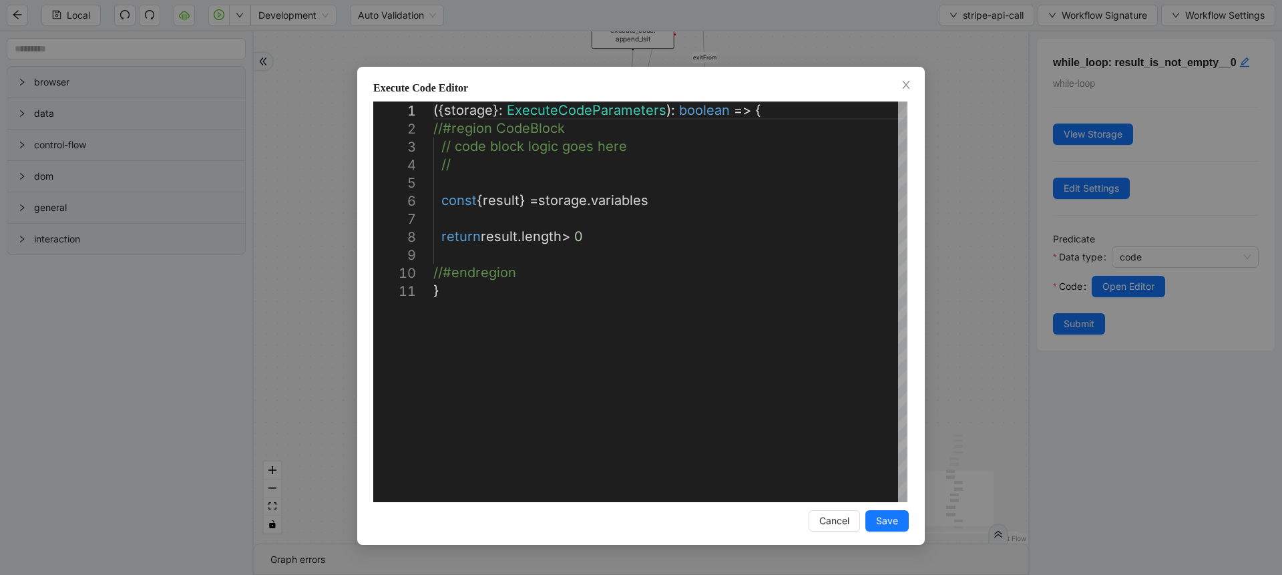
click at [979, 307] on div "**********" at bounding box center [641, 287] width 1282 height 575
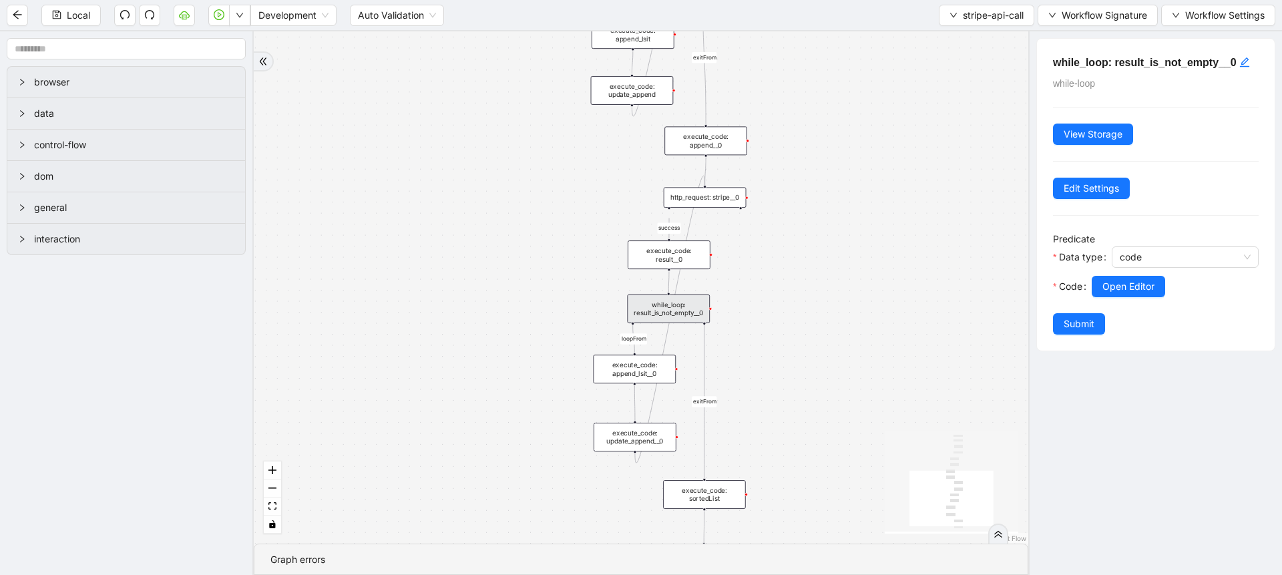
click at [646, 374] on div "execute_code: append_lsit__0" at bounding box center [634, 368] width 83 height 29
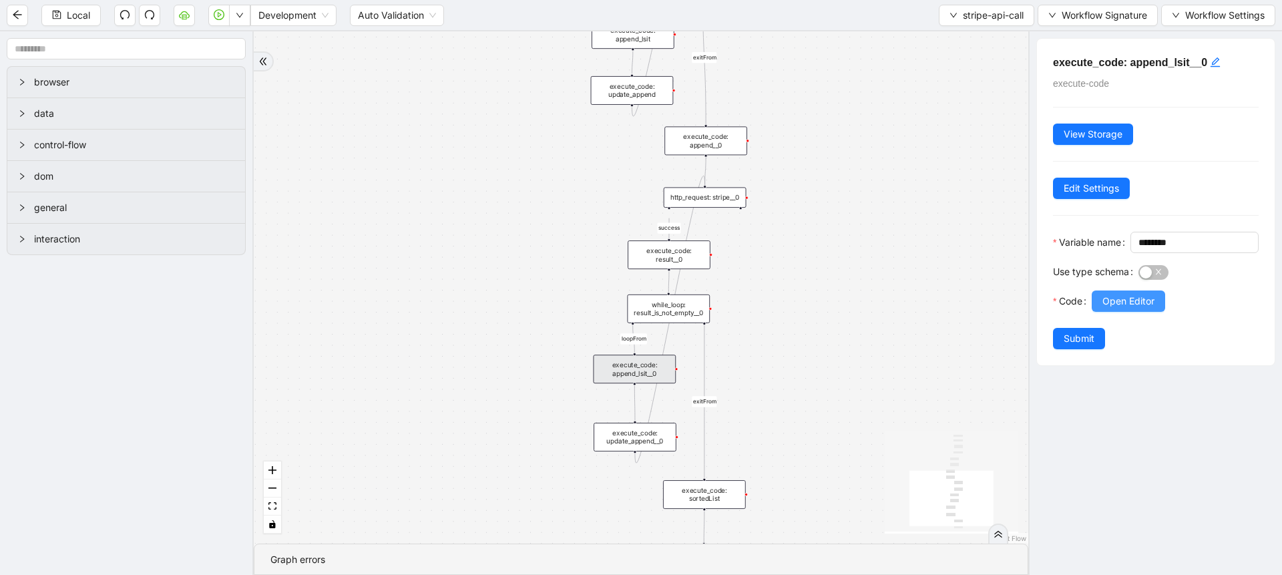
click at [1126, 308] on span "Open Editor" at bounding box center [1128, 301] width 52 height 15
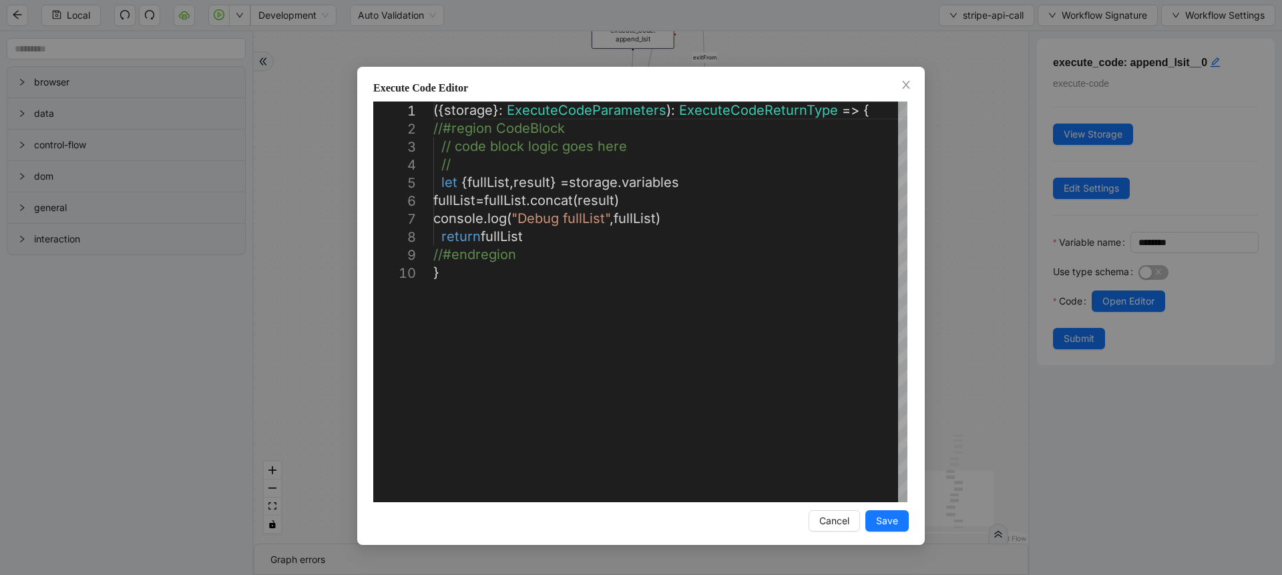
click at [995, 296] on div "**********" at bounding box center [641, 287] width 1282 height 575
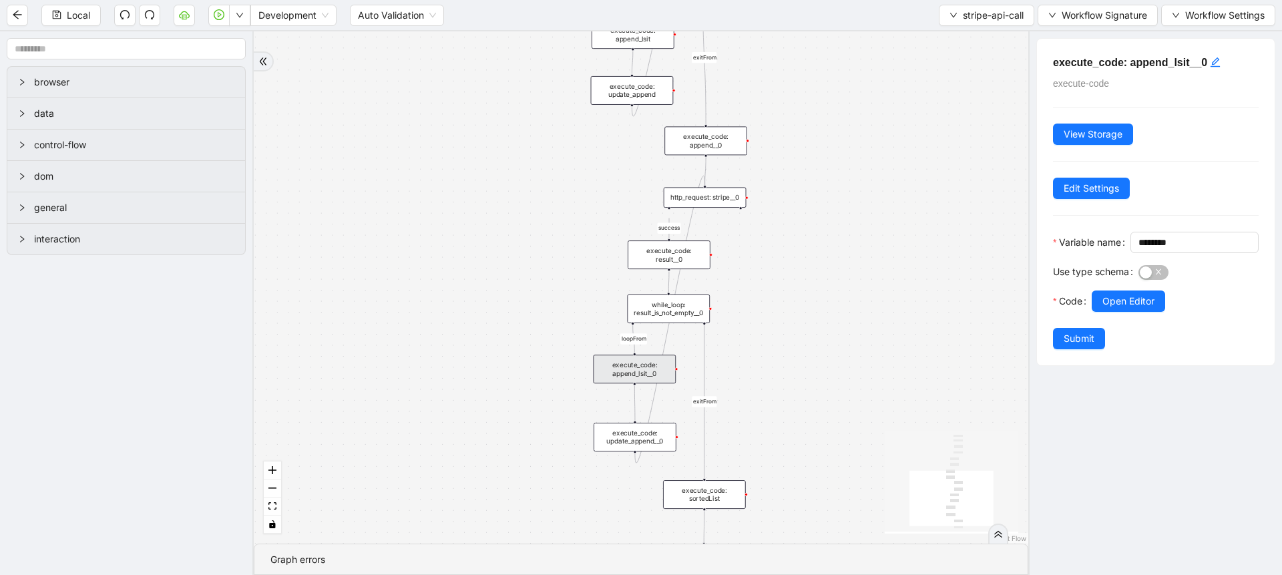
click at [652, 443] on div "execute_code: update_append__0" at bounding box center [634, 437] width 83 height 29
click at [1105, 308] on span "Open Editor" at bounding box center [1128, 301] width 52 height 15
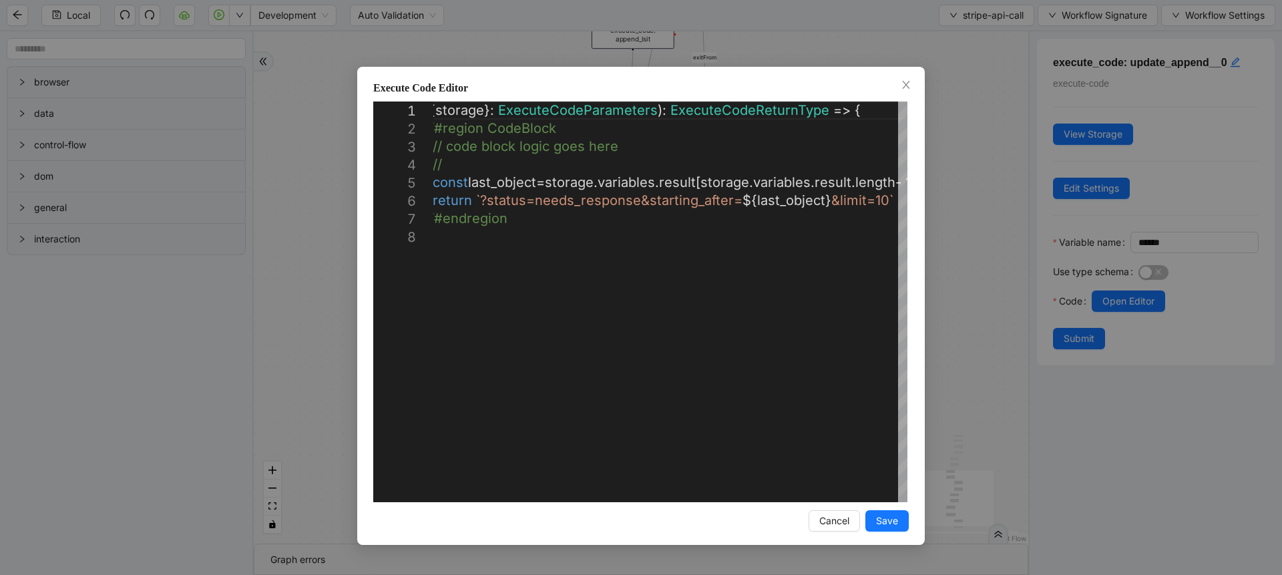
click at [955, 323] on div "**********" at bounding box center [641, 287] width 1282 height 575
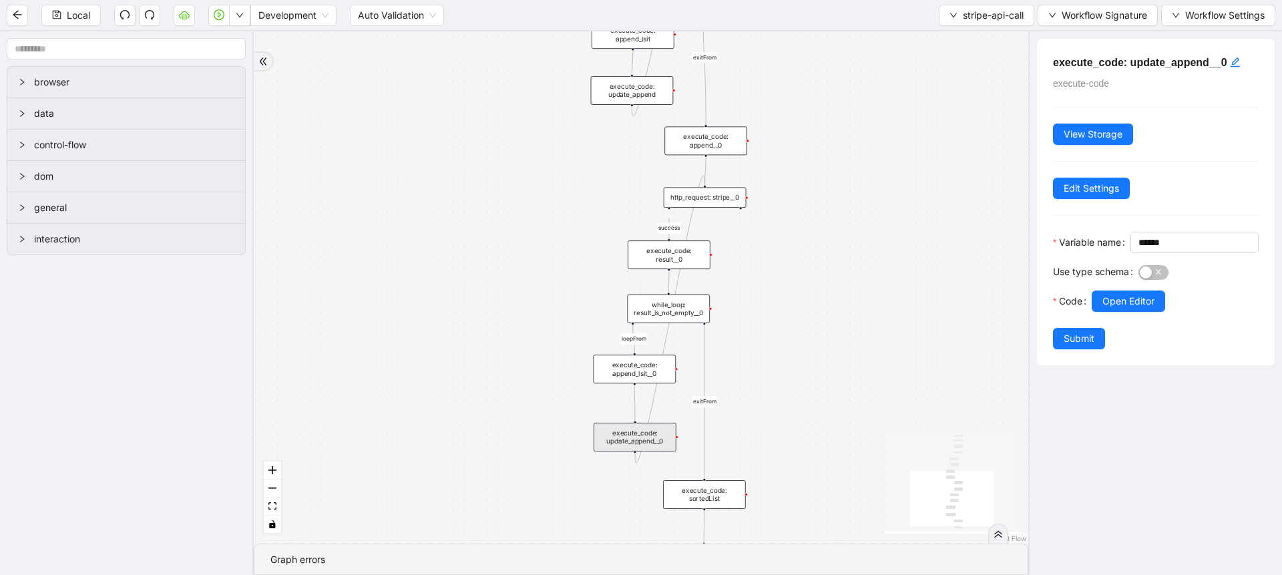
click at [659, 428] on div "execute_code: update_append__0" at bounding box center [634, 437] width 83 height 29
click at [706, 198] on div "http_request: stripe__0" at bounding box center [705, 197] width 83 height 20
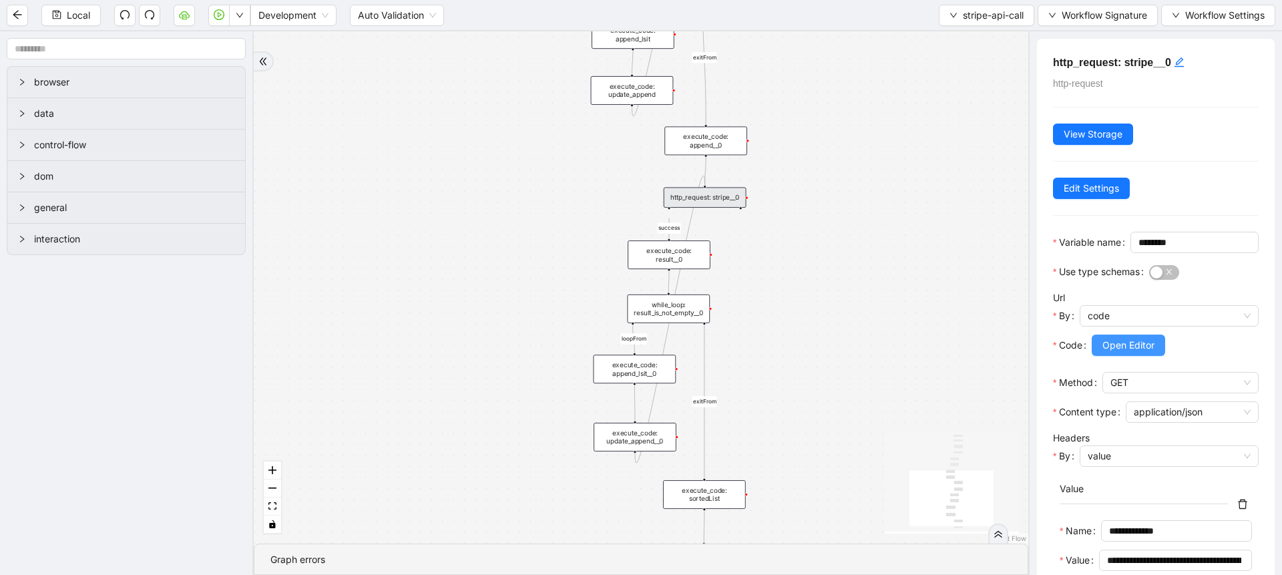
click at [1123, 352] on span "Open Editor" at bounding box center [1128, 345] width 52 height 15
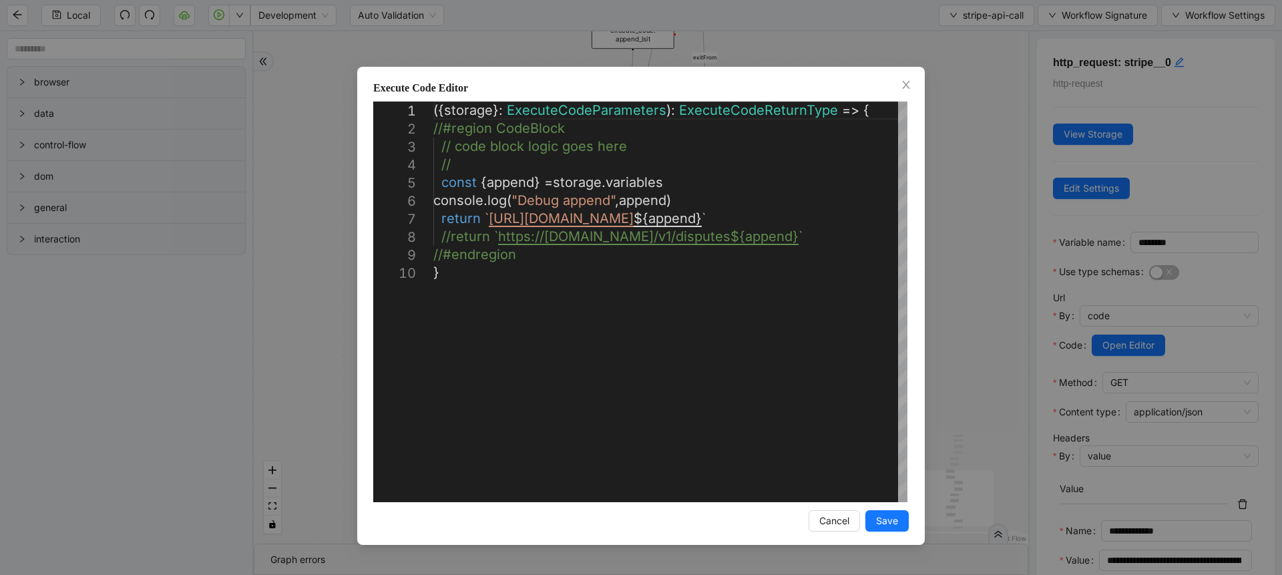
click at [959, 237] on div "**********" at bounding box center [641, 287] width 1282 height 575
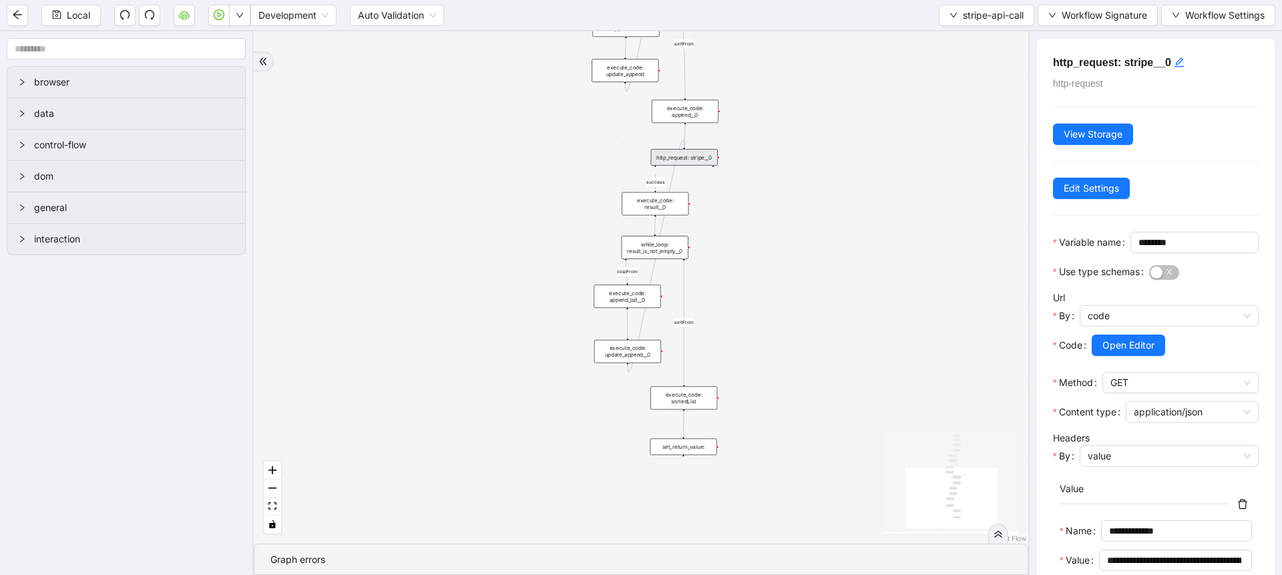
click at [678, 109] on div "execute_code: append__0" at bounding box center [685, 110] width 67 height 23
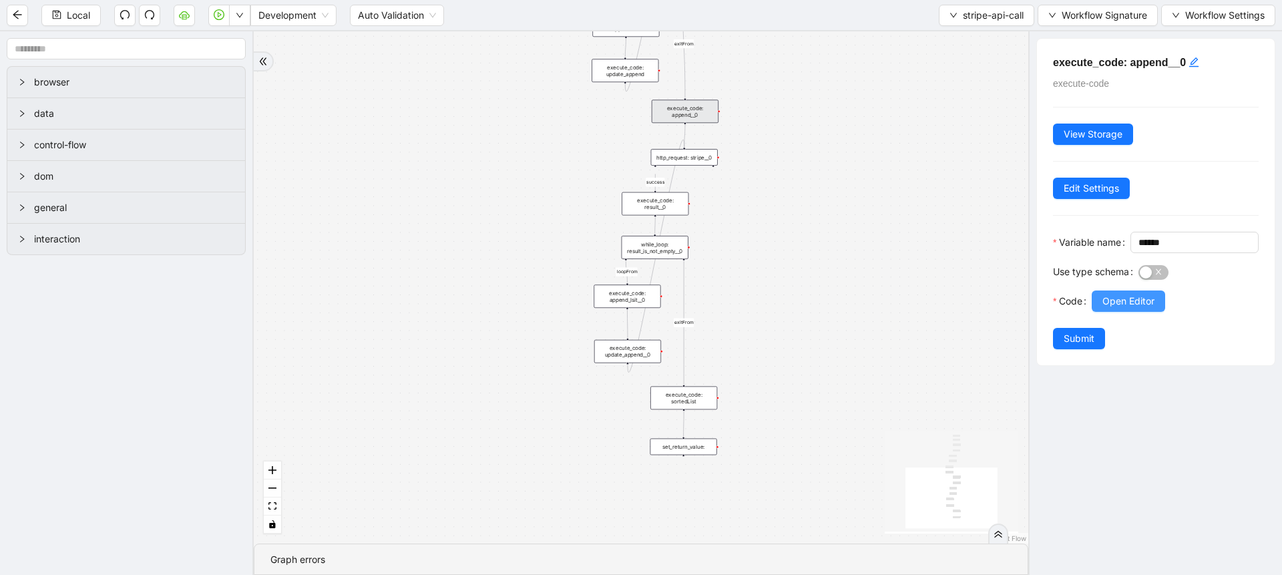
click at [1101, 312] on button "Open Editor" at bounding box center [1127, 300] width 73 height 21
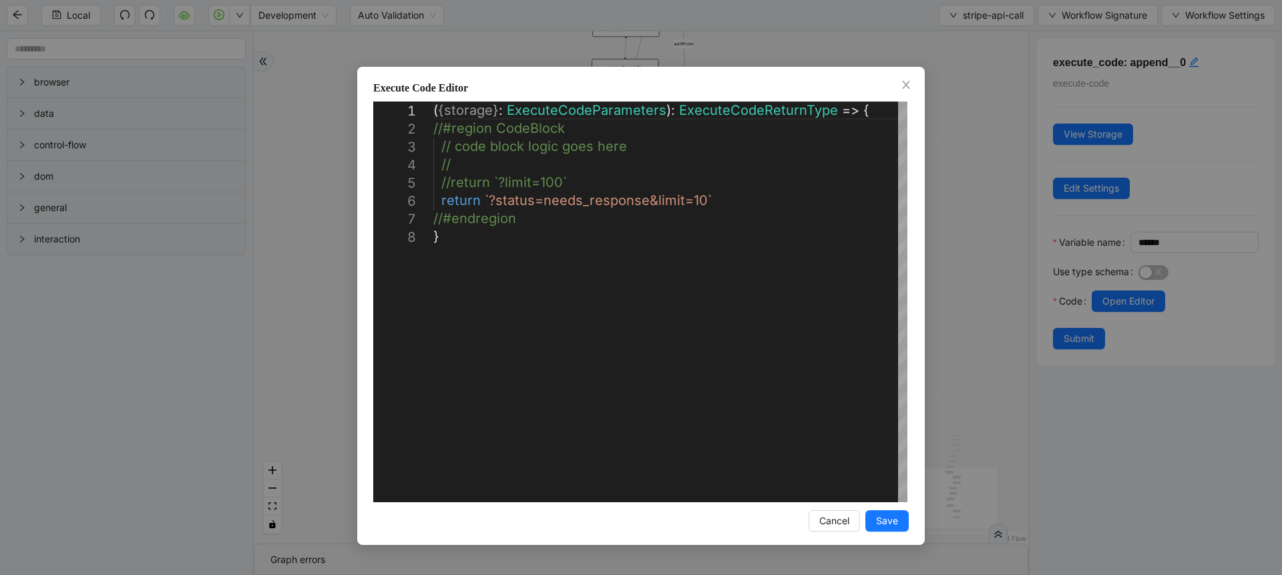
click at [982, 264] on div "**********" at bounding box center [641, 287] width 1282 height 575
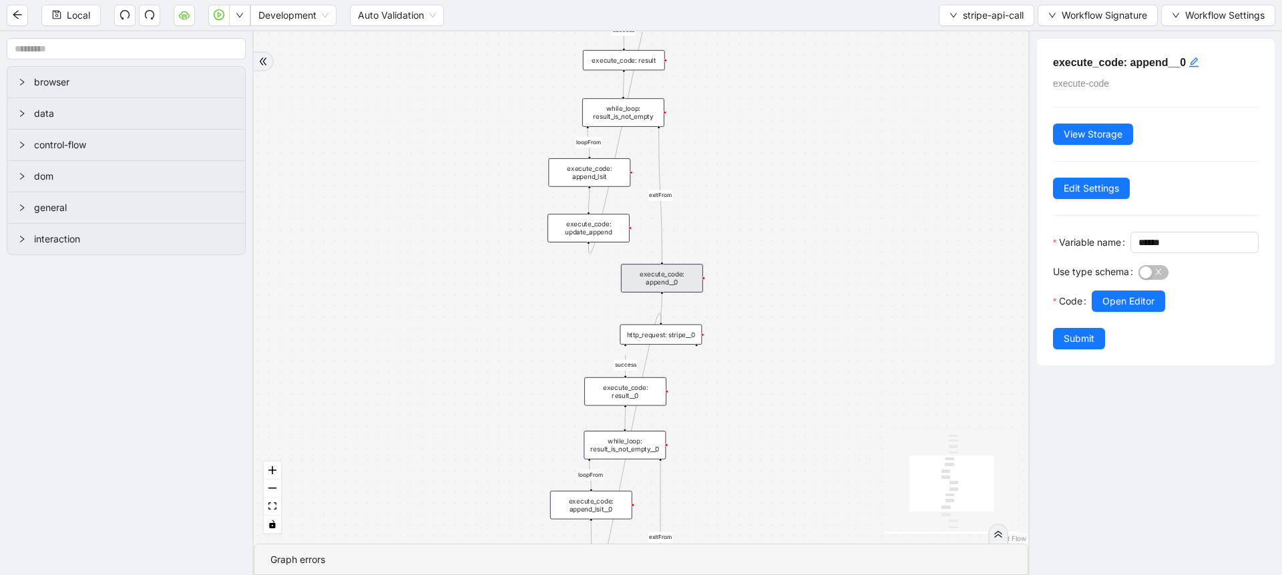
drag, startPoint x: 768, startPoint y: 176, endPoint x: 772, endPoint y: 386, distance: 210.3
click at [772, 386] on div "success loopFrom success loopFrom exitFrom exitFrom trigger execute_code: resul…" at bounding box center [641, 287] width 774 height 512
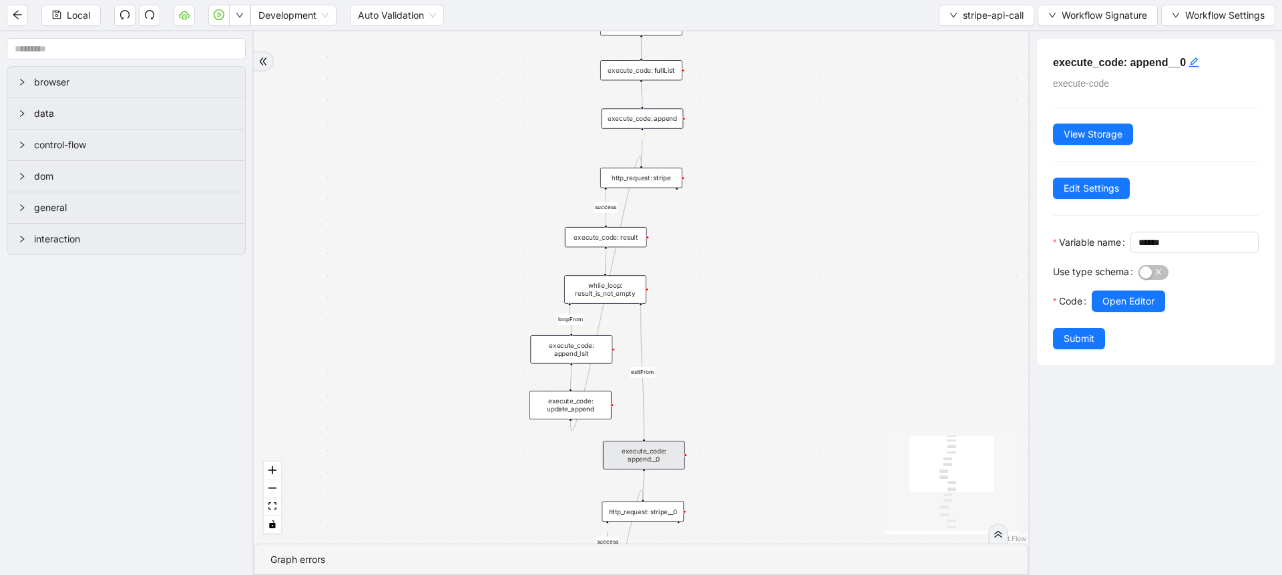
drag, startPoint x: 752, startPoint y: 236, endPoint x: 734, endPoint y: 413, distance: 177.8
click at [734, 413] on div "success loopFrom success loopFrom exitFrom exitFrom trigger execute_code: resul…" at bounding box center [641, 287] width 774 height 512
click at [597, 296] on div "while_loop: result_is_not_empty" at bounding box center [605, 289] width 82 height 29
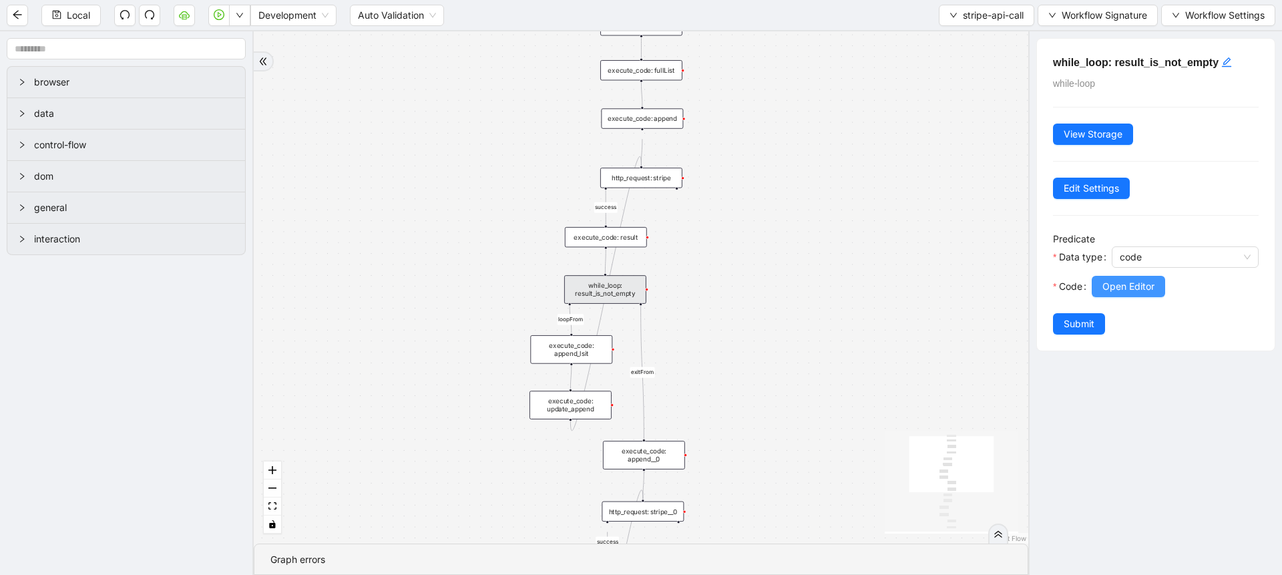
click at [1135, 290] on span "Open Editor" at bounding box center [1128, 286] width 52 height 15
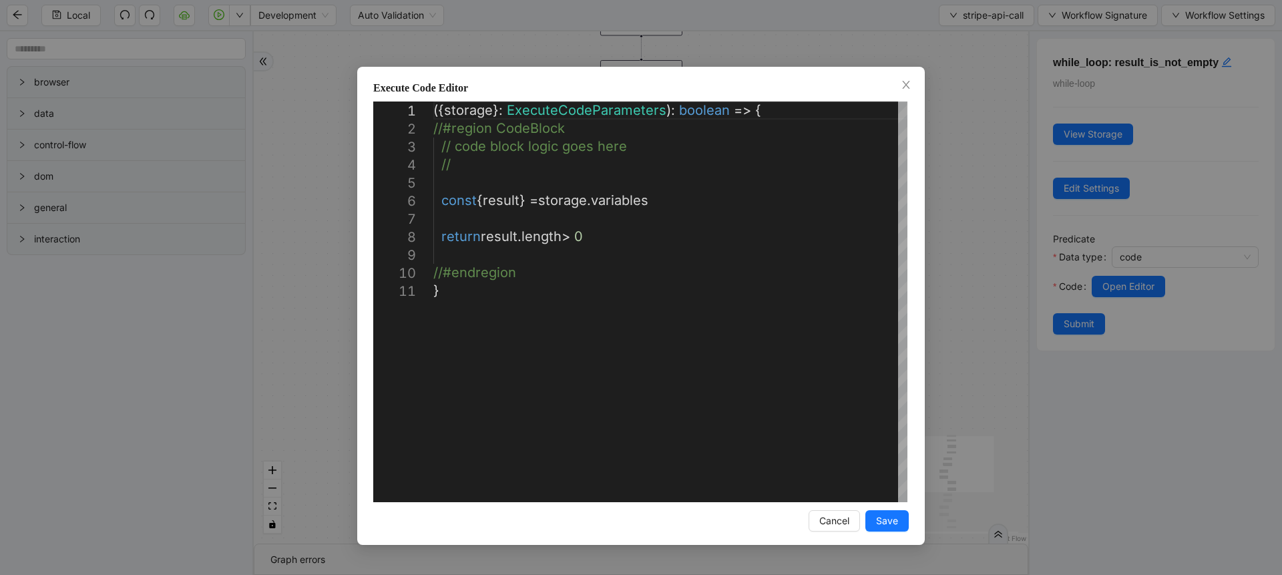
click at [326, 227] on div "**********" at bounding box center [641, 287] width 1282 height 575
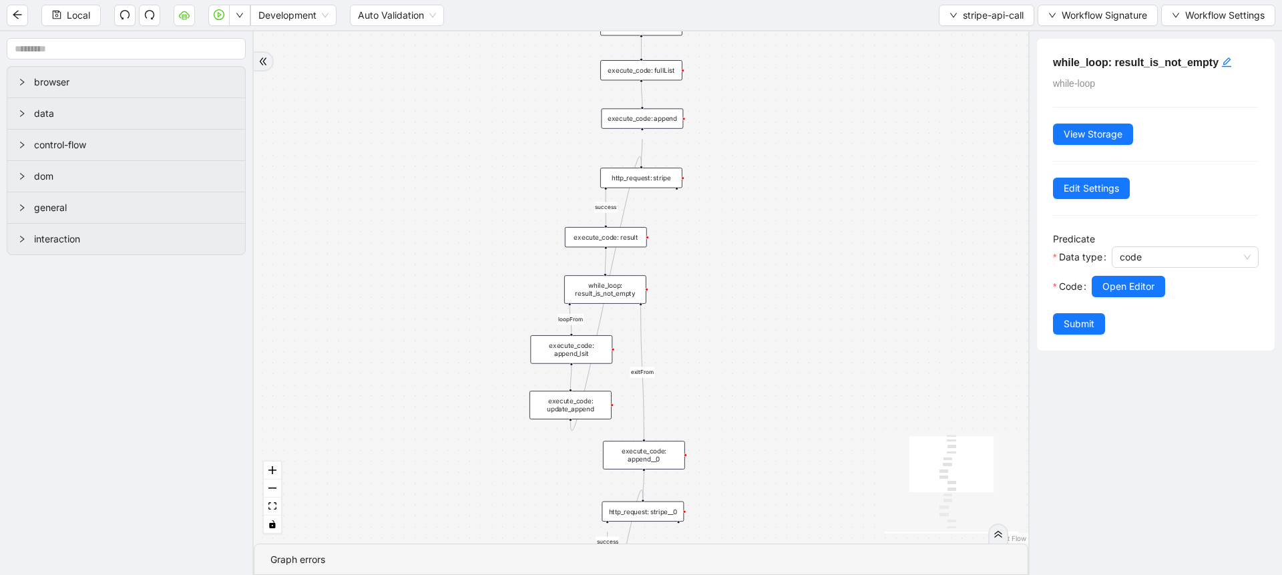
click at [648, 180] on div "http_request: stripe" at bounding box center [641, 178] width 82 height 20
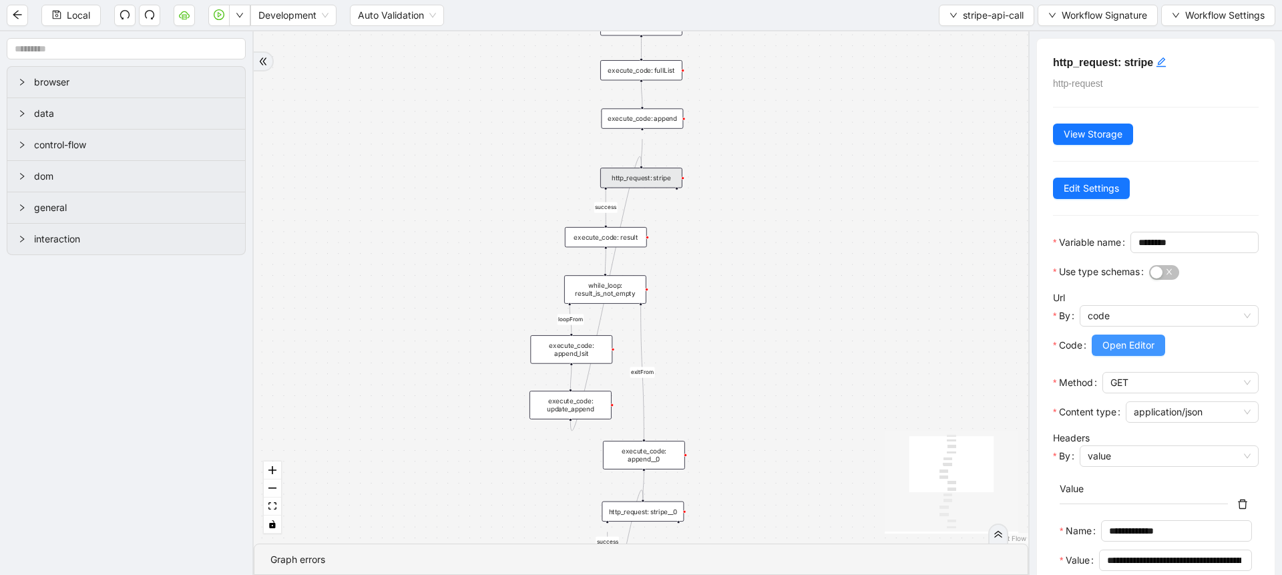
click at [1128, 352] on span "Open Editor" at bounding box center [1128, 345] width 52 height 15
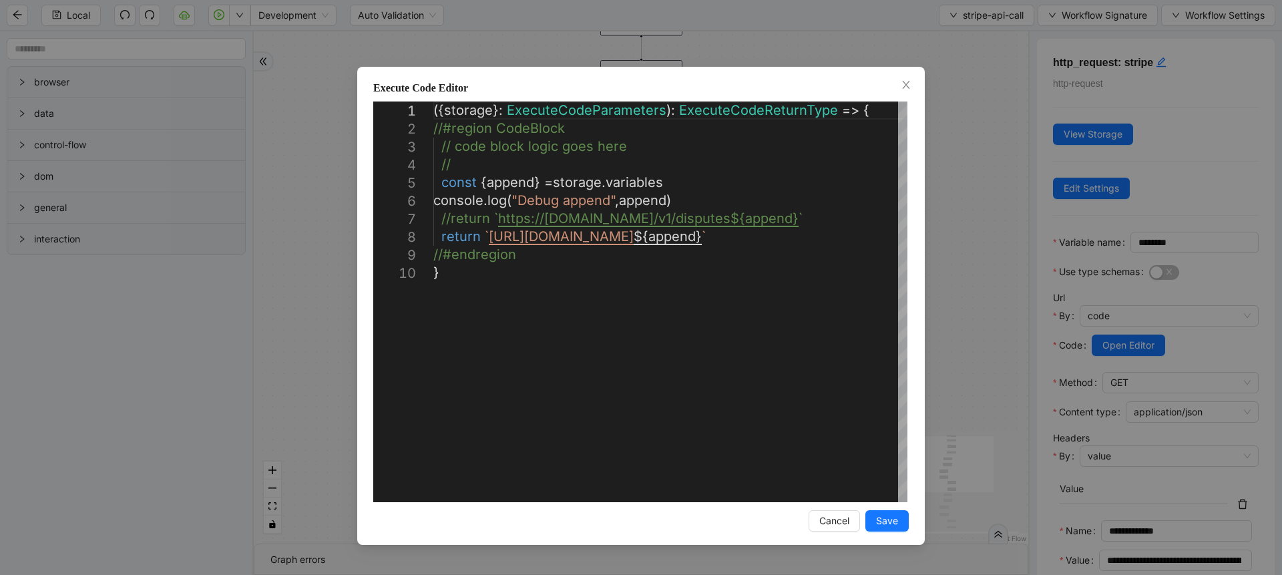
click at [1045, 387] on div "**********" at bounding box center [641, 287] width 1282 height 575
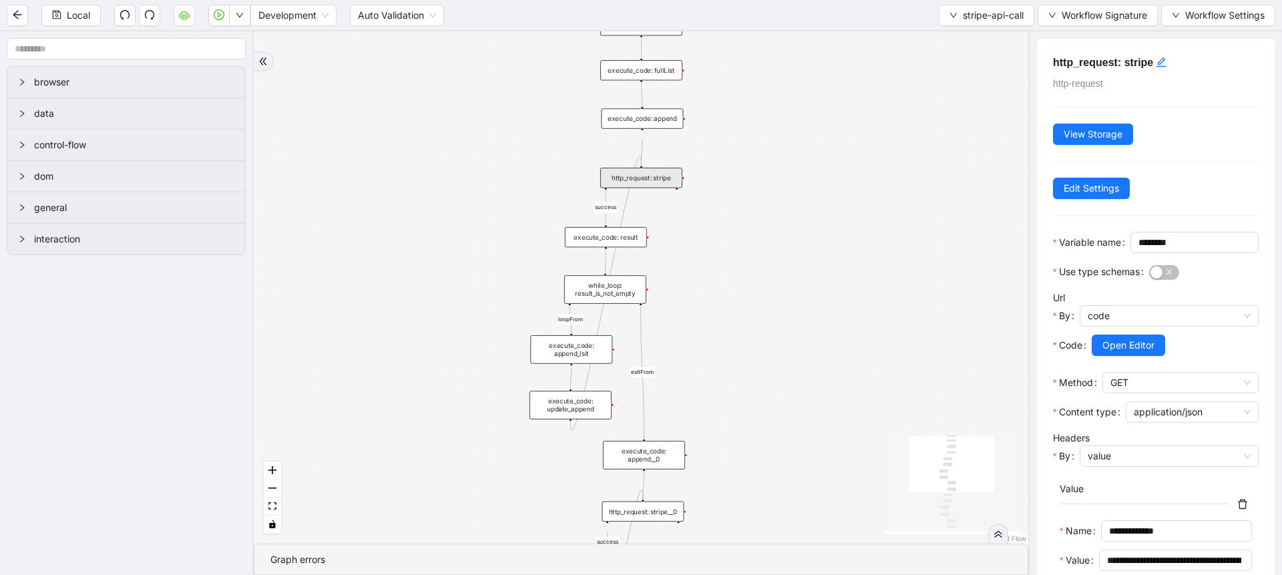
scroll to position [210, 0]
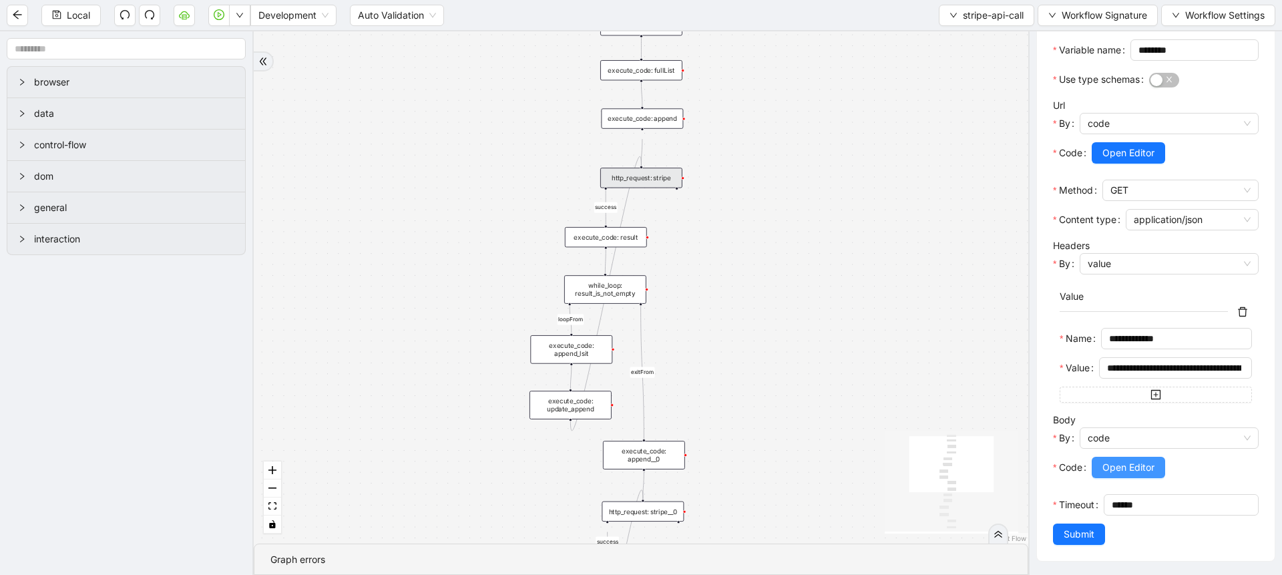
click at [1101, 475] on button "Open Editor" at bounding box center [1127, 467] width 73 height 21
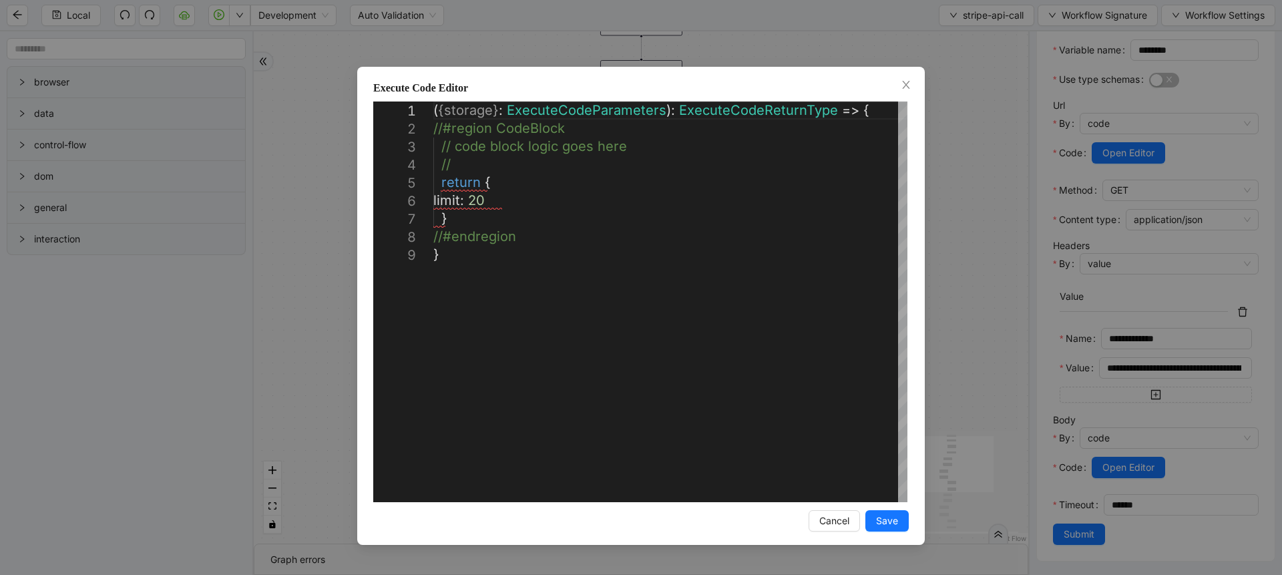
click at [1068, 364] on div "**********" at bounding box center [641, 287] width 1282 height 575
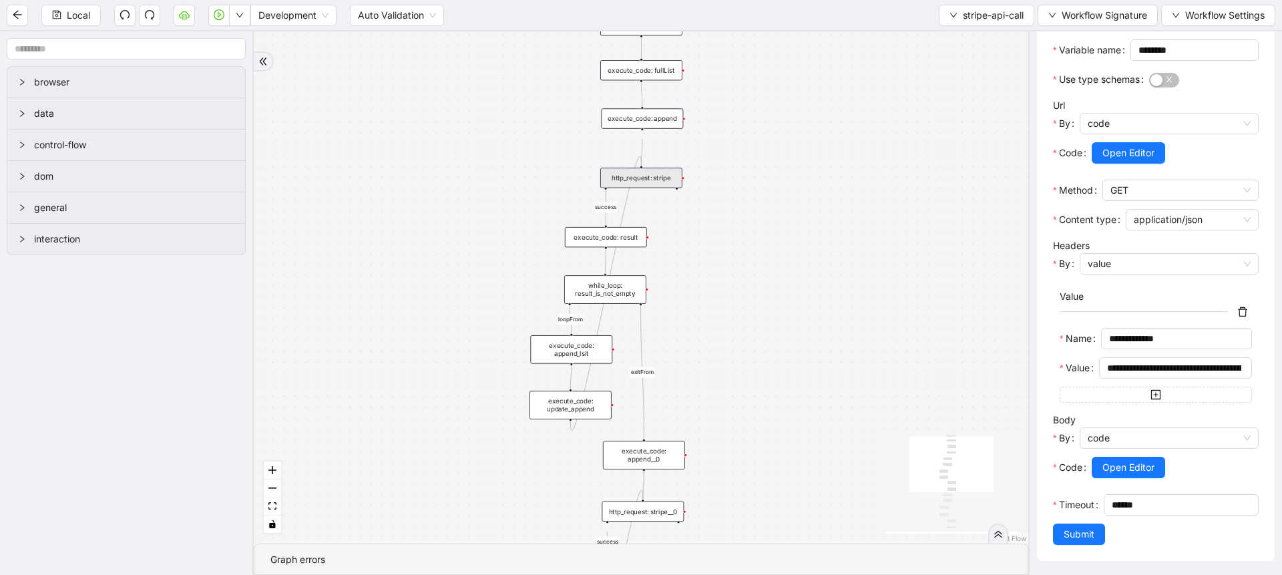
scroll to position [236, 0]
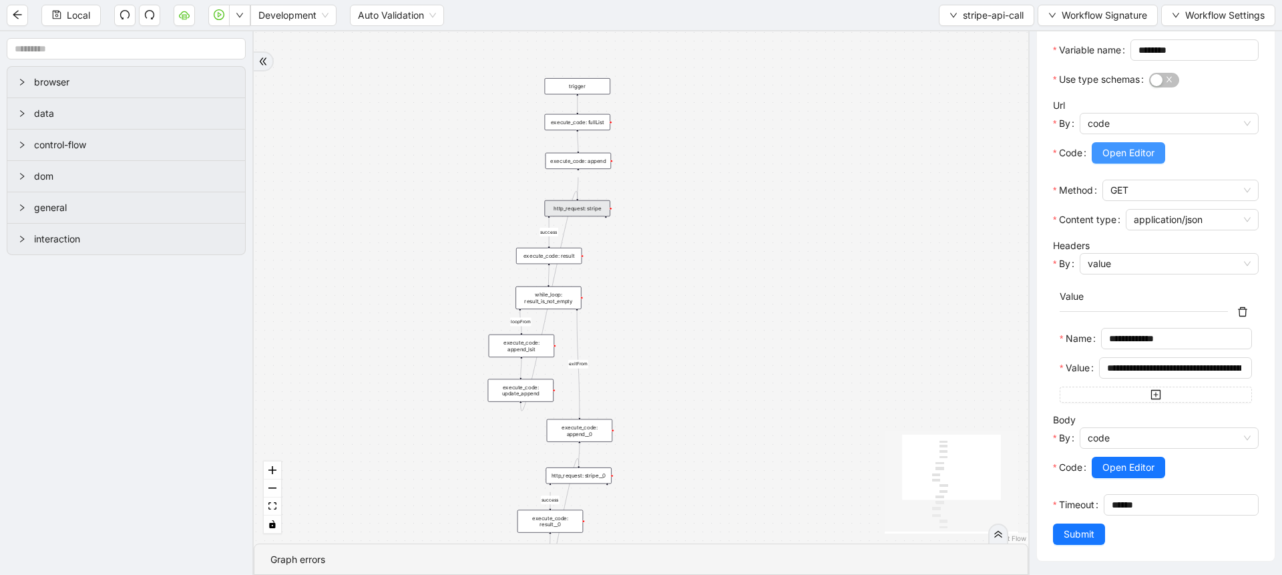
click at [1112, 142] on button "Open Editor" at bounding box center [1127, 152] width 73 height 21
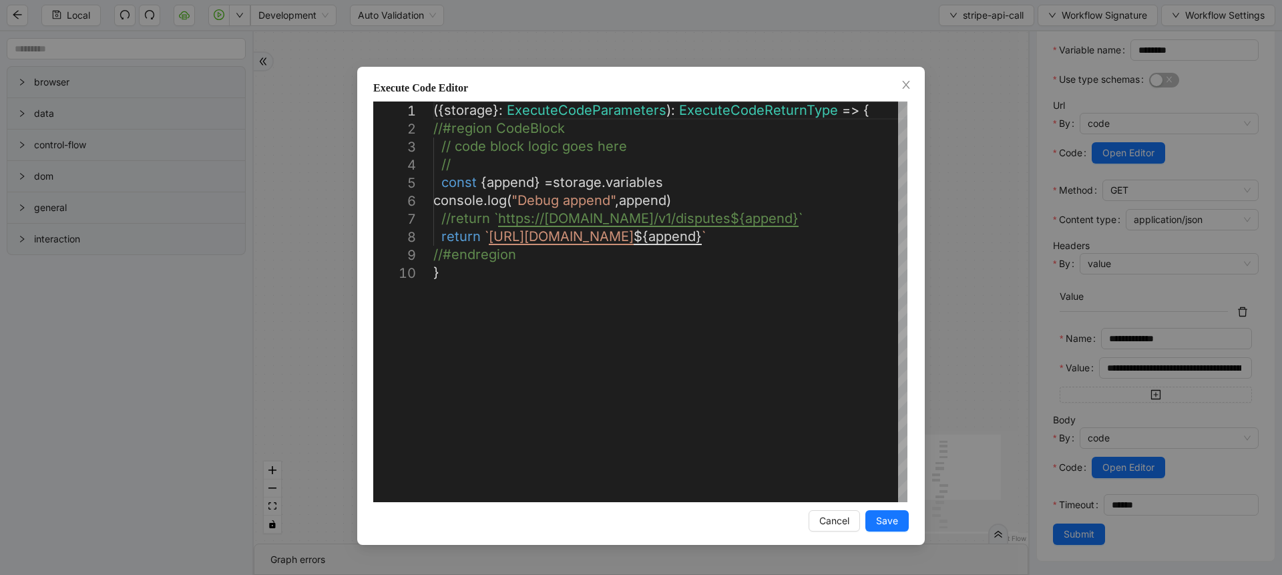
click at [974, 292] on div "**********" at bounding box center [641, 287] width 1282 height 575
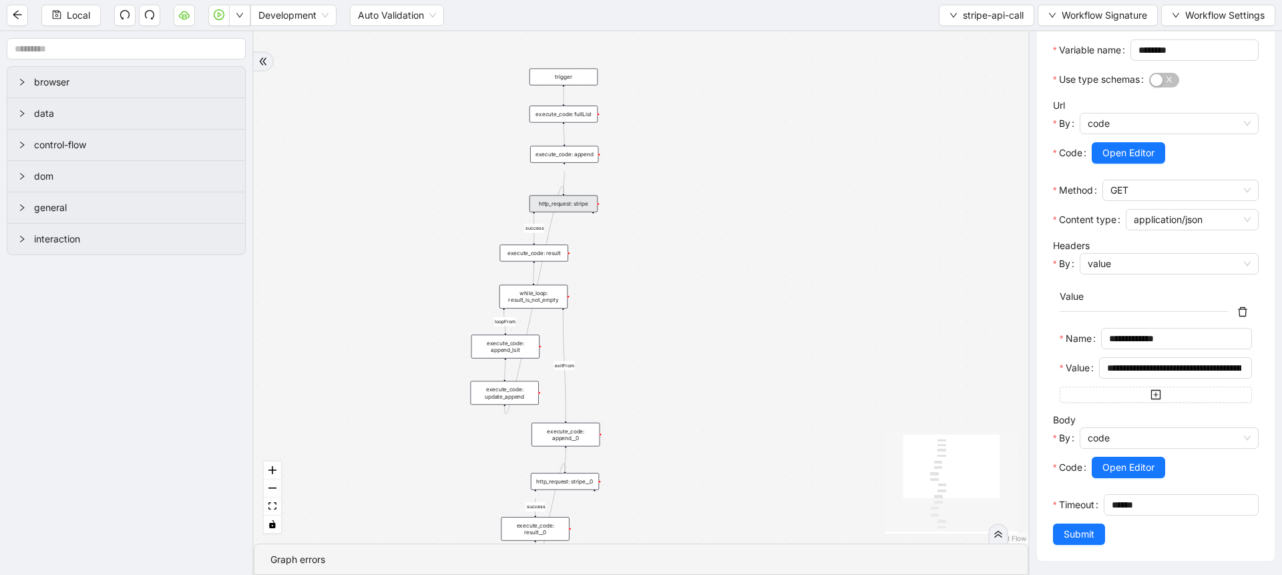
click at [780, 228] on div "success loopFrom success loopFrom exitFrom exitFrom trigger execute_code: resul…" at bounding box center [641, 287] width 774 height 512
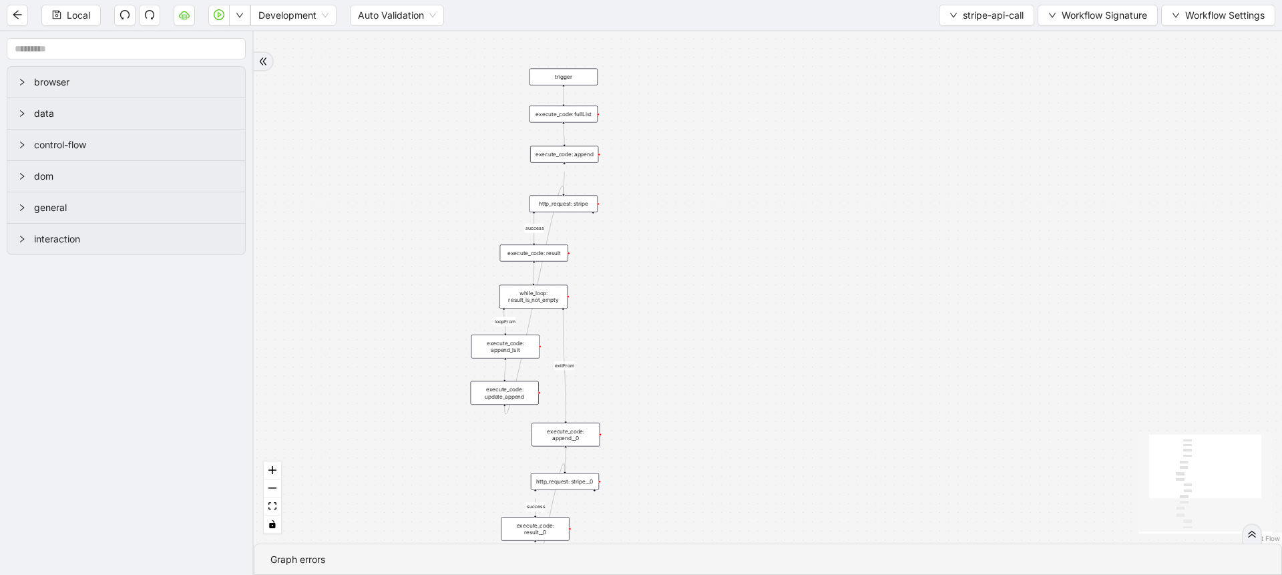
scroll to position [0, 0]
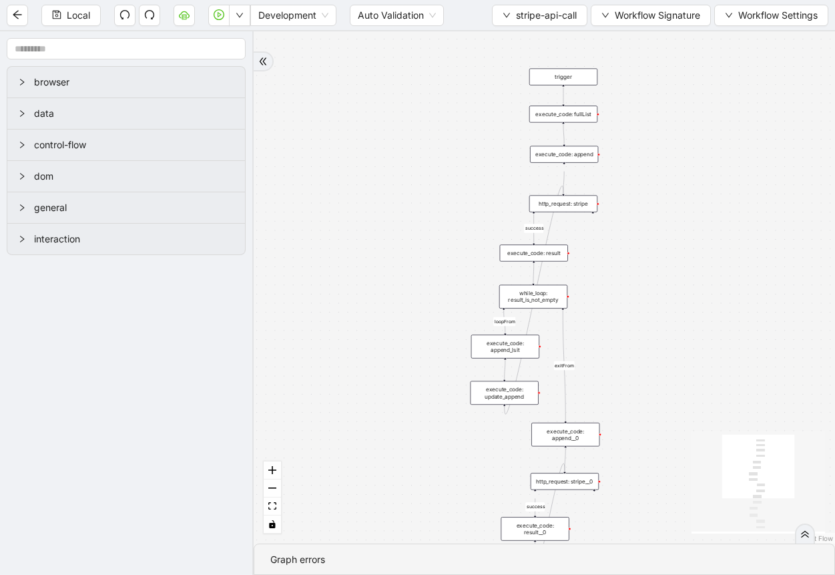
click at [540, 252] on div "execute_code: result" at bounding box center [534, 252] width 68 height 17
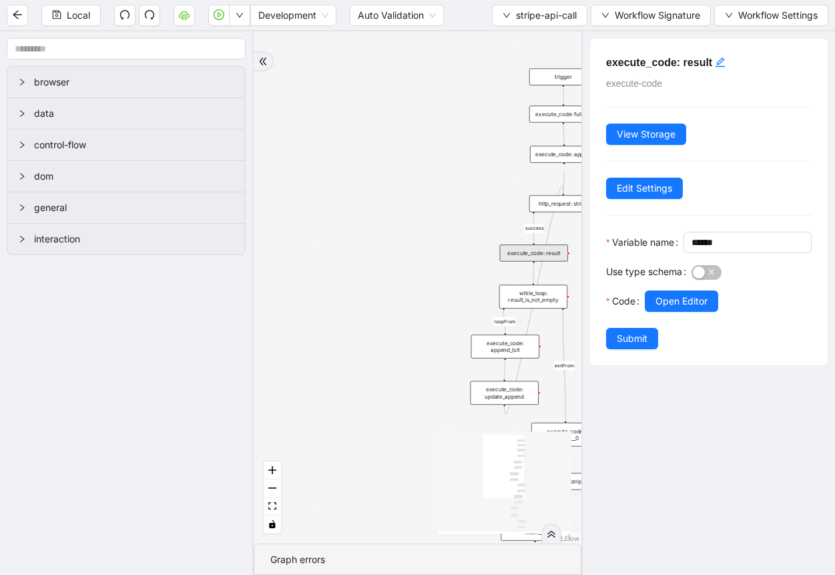
click at [452, 208] on div "success loopFrom success loopFrom exitFrom exitFrom trigger execute_code: resul…" at bounding box center [418, 287] width 328 height 512
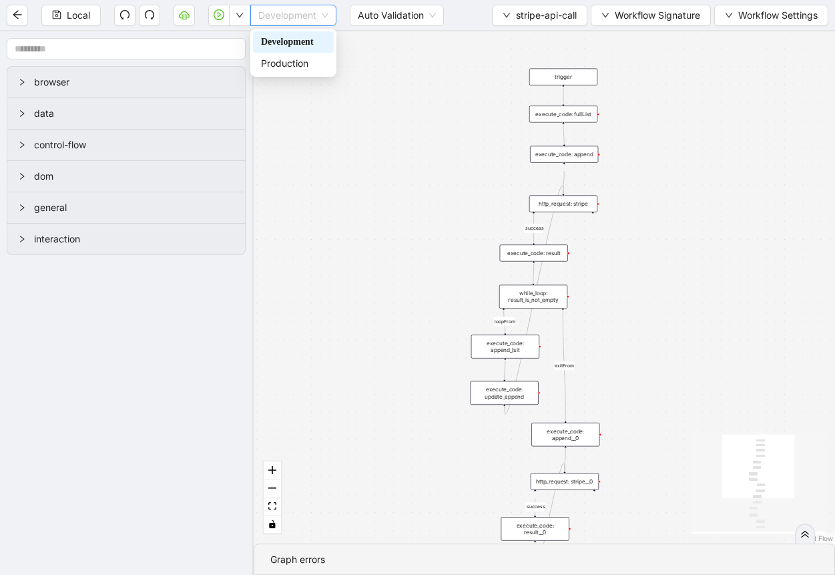
click at [273, 17] on span "Development" at bounding box center [293, 15] width 70 height 20
click at [278, 68] on div "Production" at bounding box center [293, 63] width 65 height 15
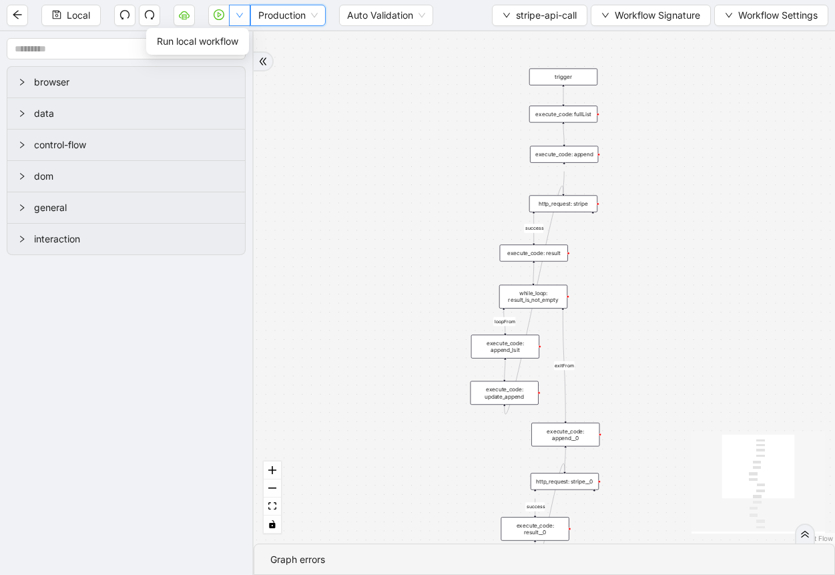
click at [244, 15] on button "button" at bounding box center [239, 15] width 21 height 21
click at [233, 39] on span "Run local workflow" at bounding box center [197, 41] width 81 height 15
click at [548, 250] on div "execute_code: result" at bounding box center [534, 252] width 68 height 17
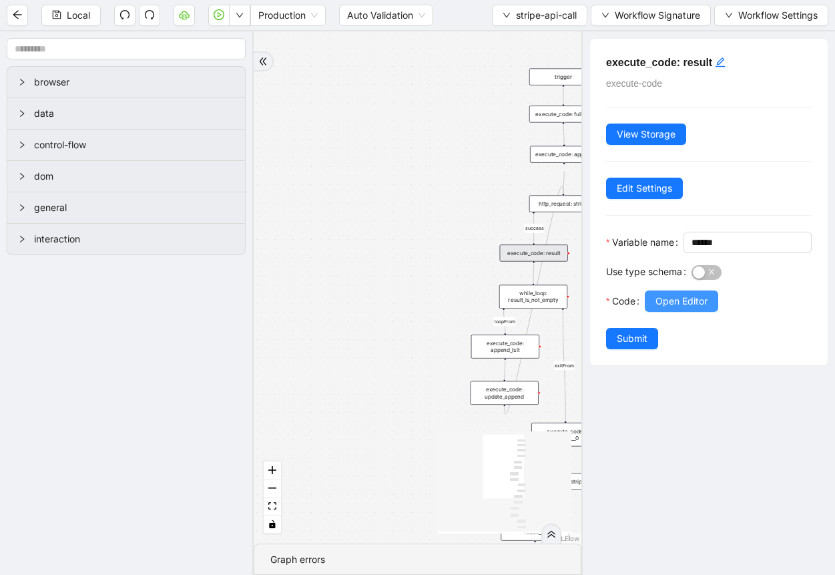
click at [662, 308] on span "Open Editor" at bounding box center [682, 301] width 52 height 15
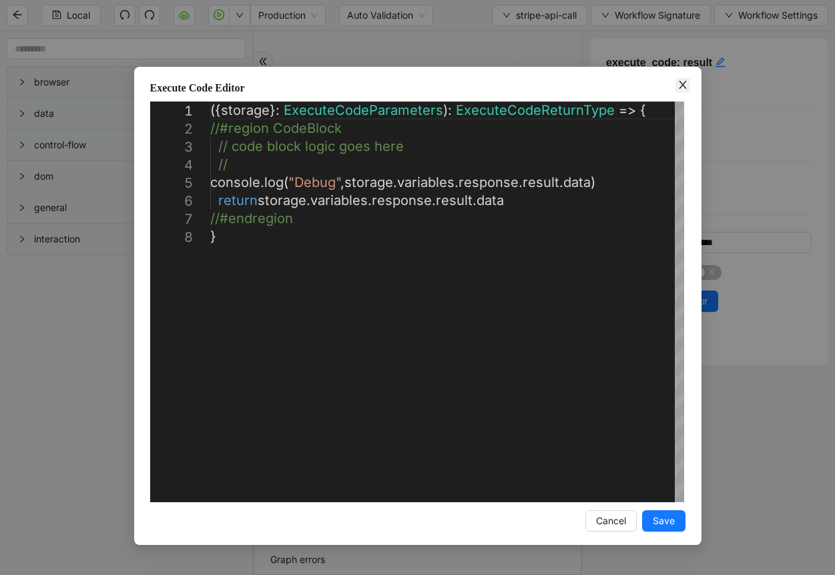
click at [680, 91] on span "Close" at bounding box center [683, 85] width 15 height 15
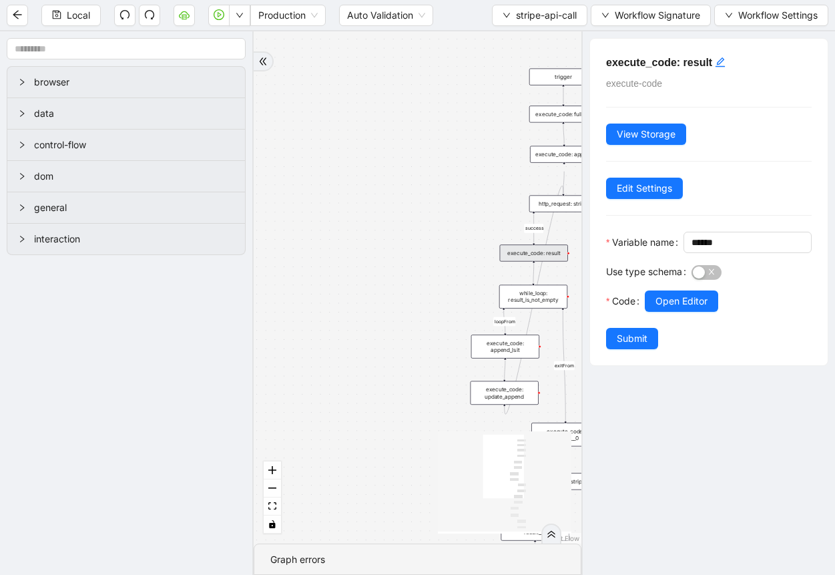
click at [427, 227] on div "success loopFrom success loopFrom exitFrom exitFrom trigger execute_code: resul…" at bounding box center [418, 287] width 328 height 512
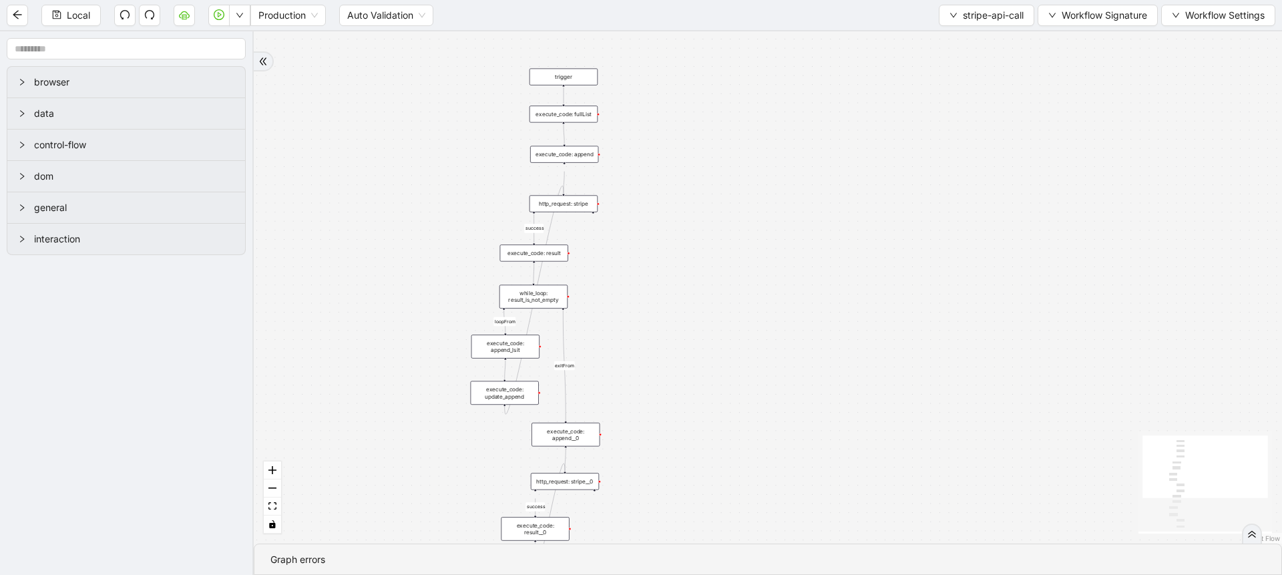
click at [500, 348] on div "execute_code: append_lsit" at bounding box center [505, 345] width 68 height 23
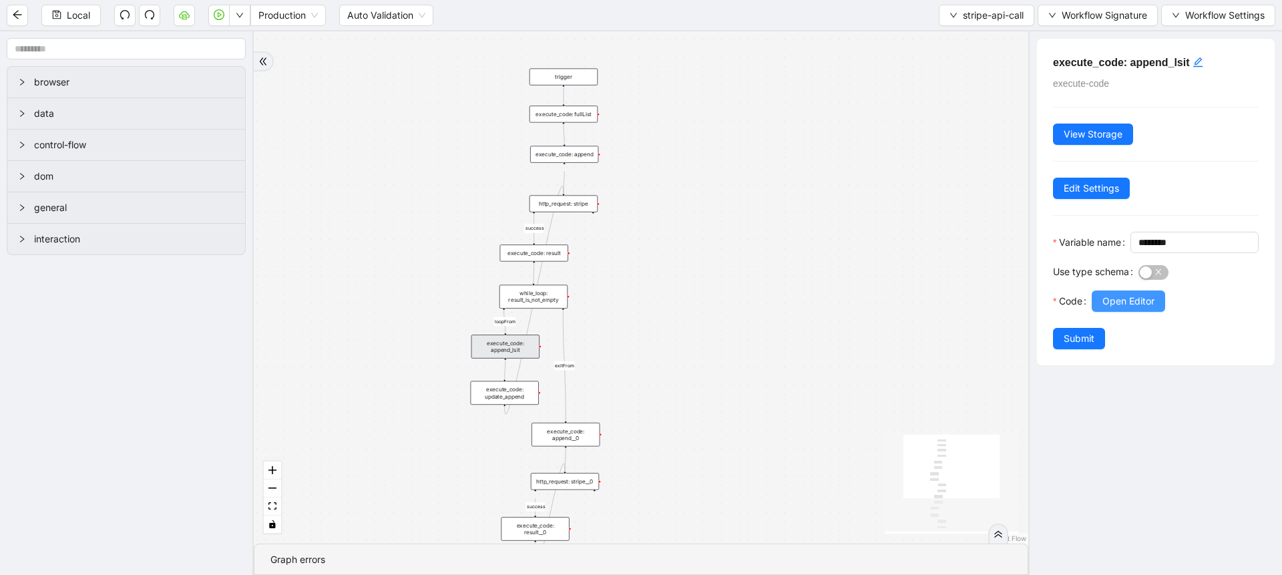
click at [1133, 308] on span "Open Editor" at bounding box center [1128, 301] width 52 height 15
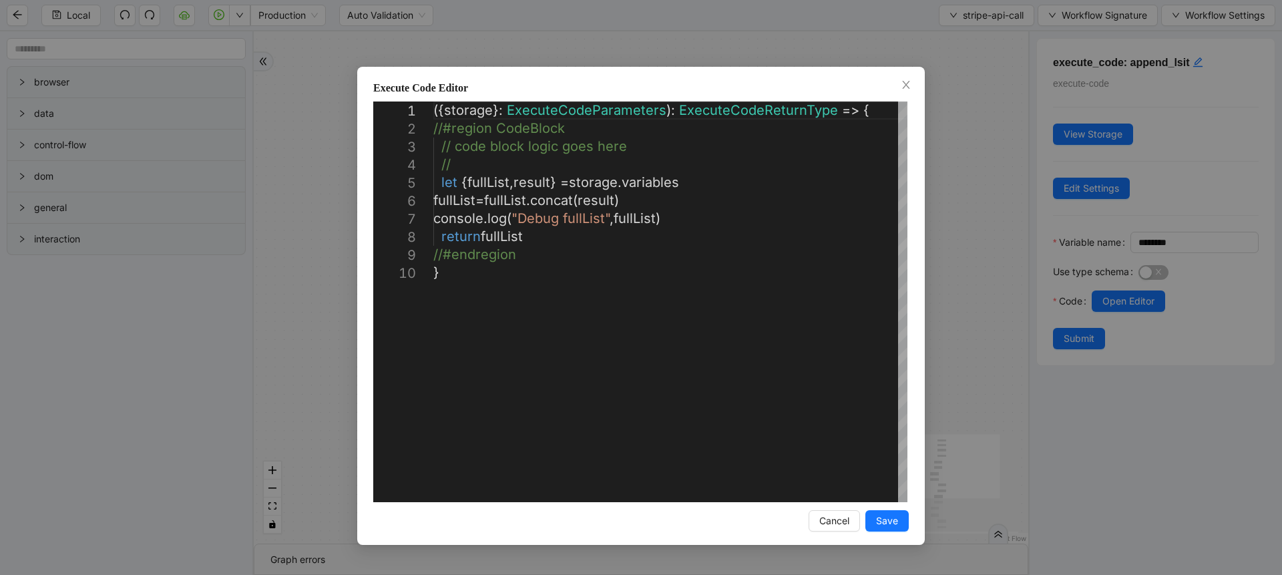
click at [974, 198] on div "**********" at bounding box center [641, 287] width 1282 height 575
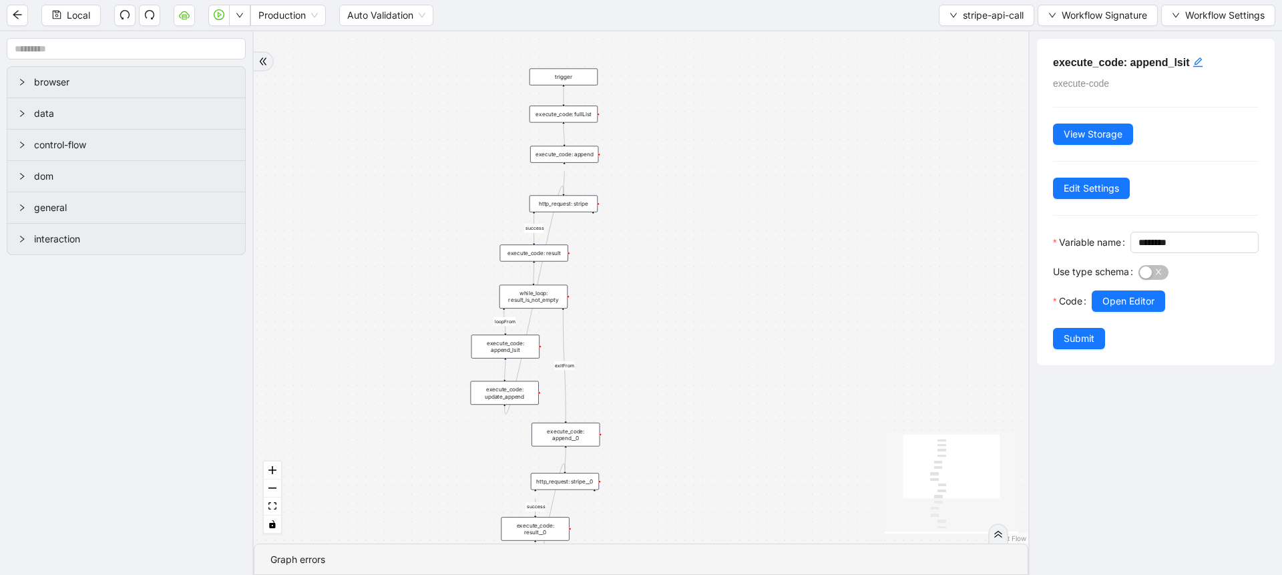
click at [495, 399] on div "execute_code: update_append" at bounding box center [505, 392] width 68 height 23
click at [1122, 312] on button "Open Editor" at bounding box center [1127, 300] width 73 height 21
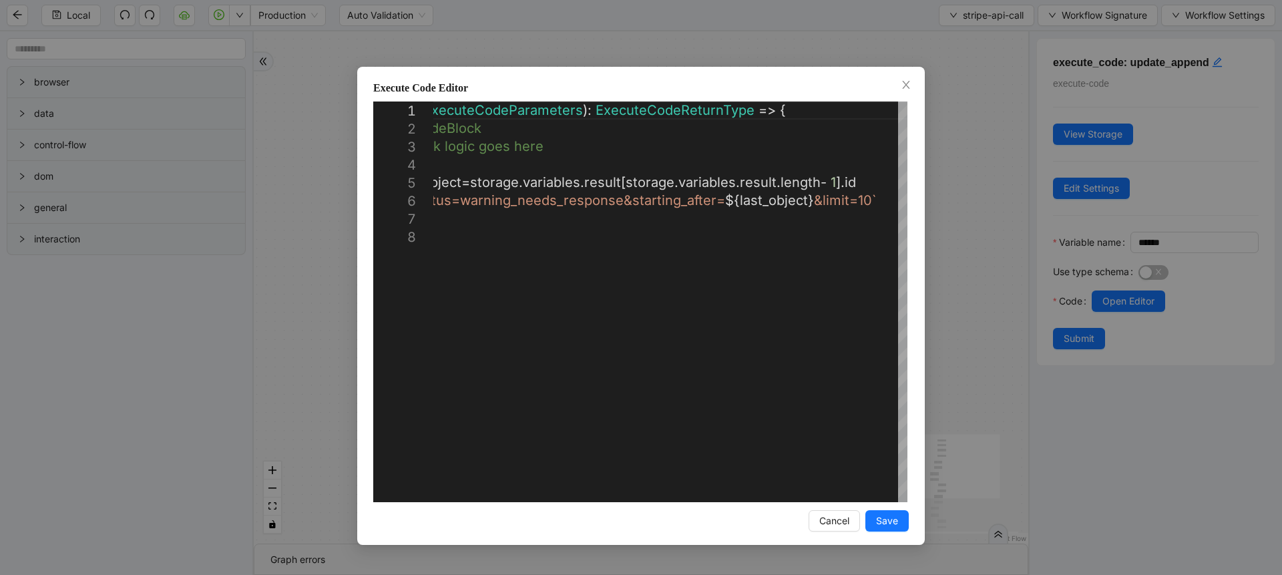
click at [311, 264] on div "**********" at bounding box center [641, 287] width 1282 height 575
